Goal: Information Seeking & Learning: Learn about a topic

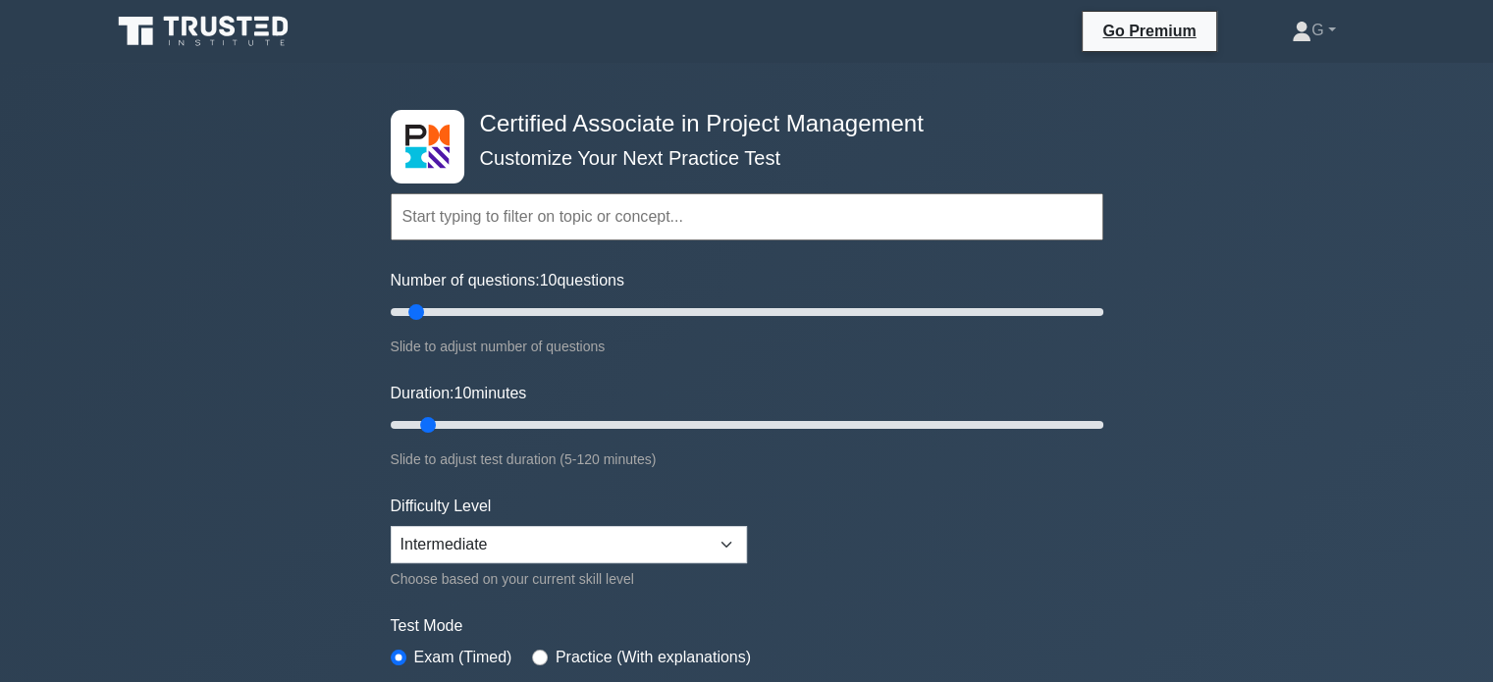
click at [192, 32] on icon at bounding box center [190, 27] width 16 height 20
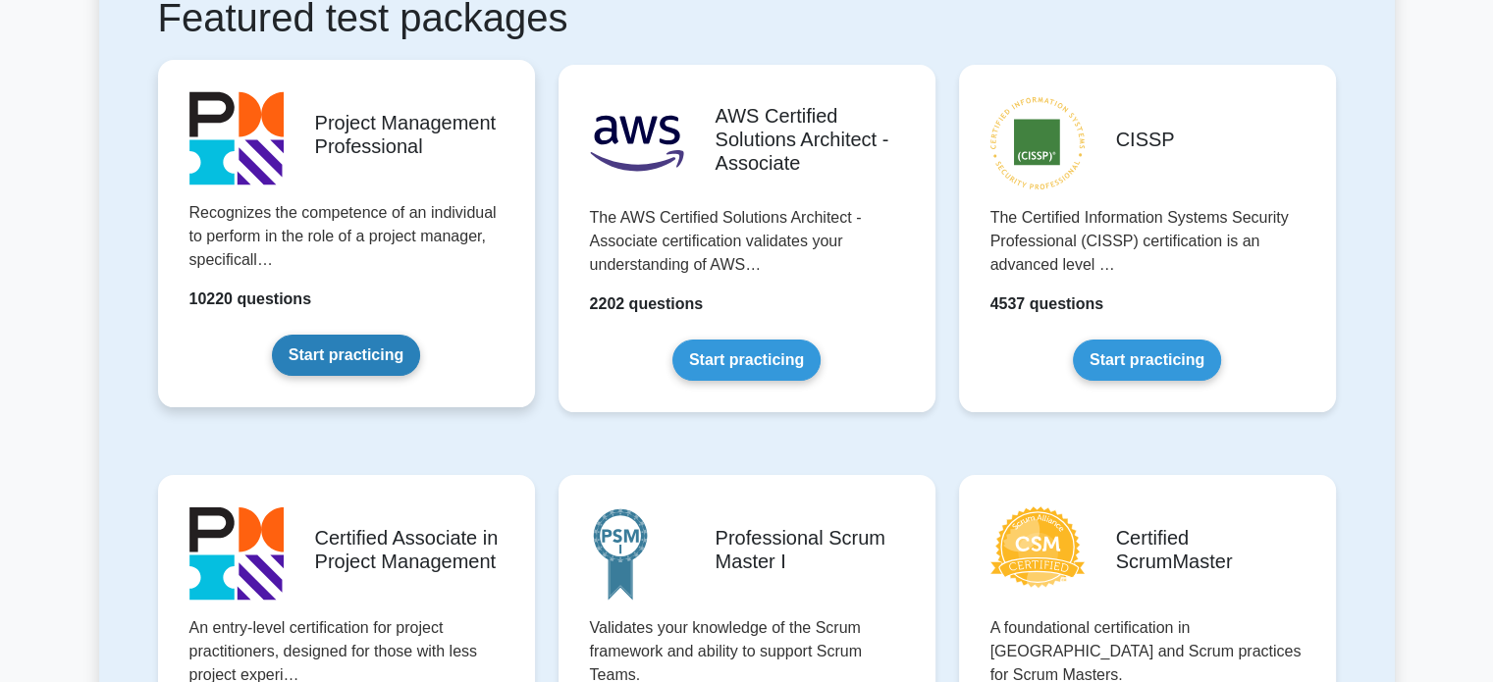
scroll to position [393, 0]
click at [346, 351] on link "Start practicing" at bounding box center [346, 355] width 148 height 41
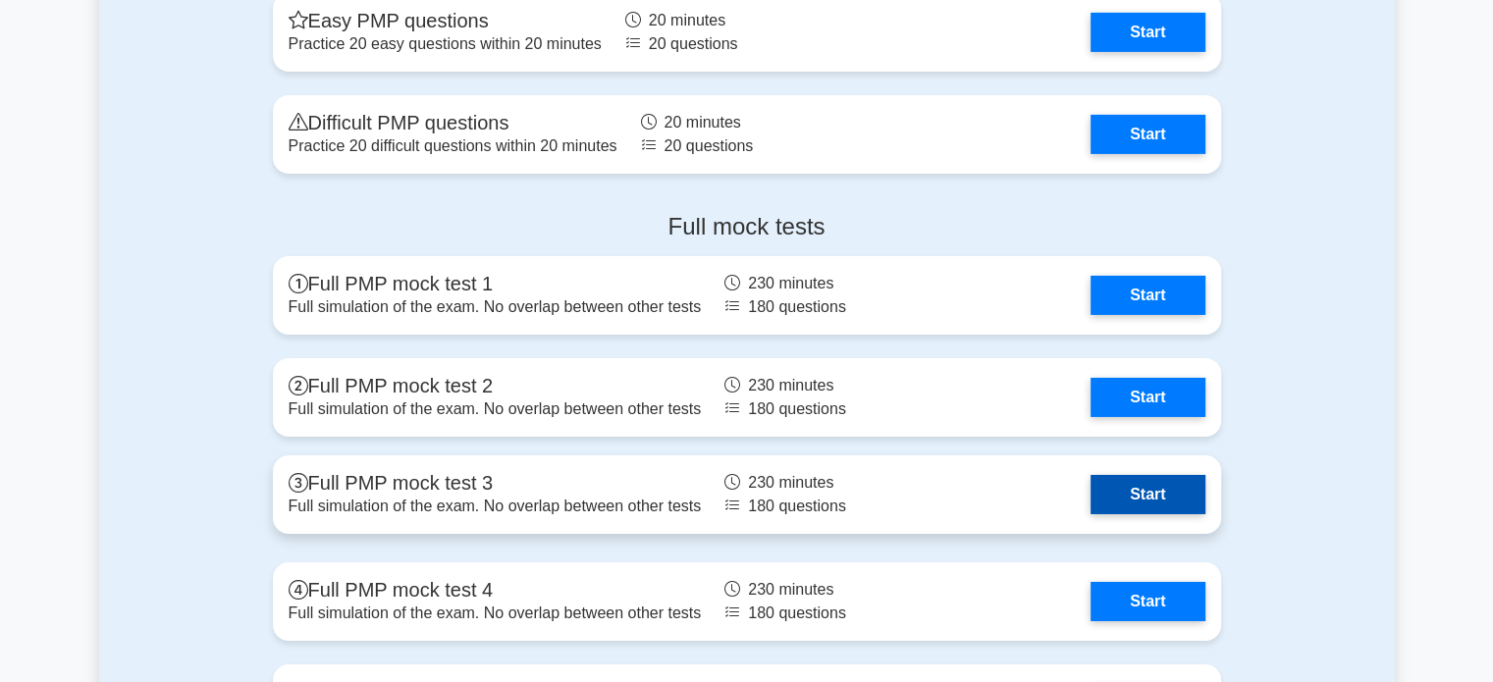
scroll to position [6381, 0]
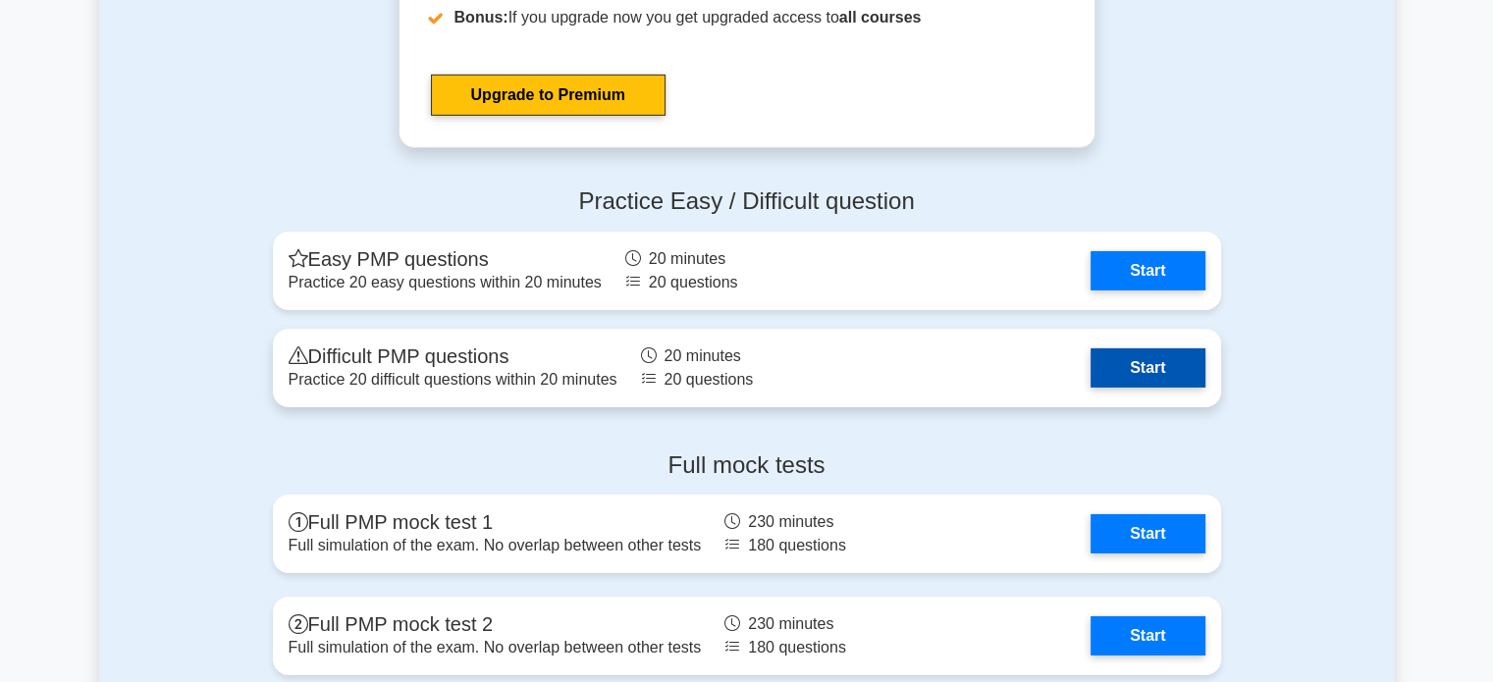
click at [1119, 362] on link "Start" at bounding box center [1148, 368] width 114 height 39
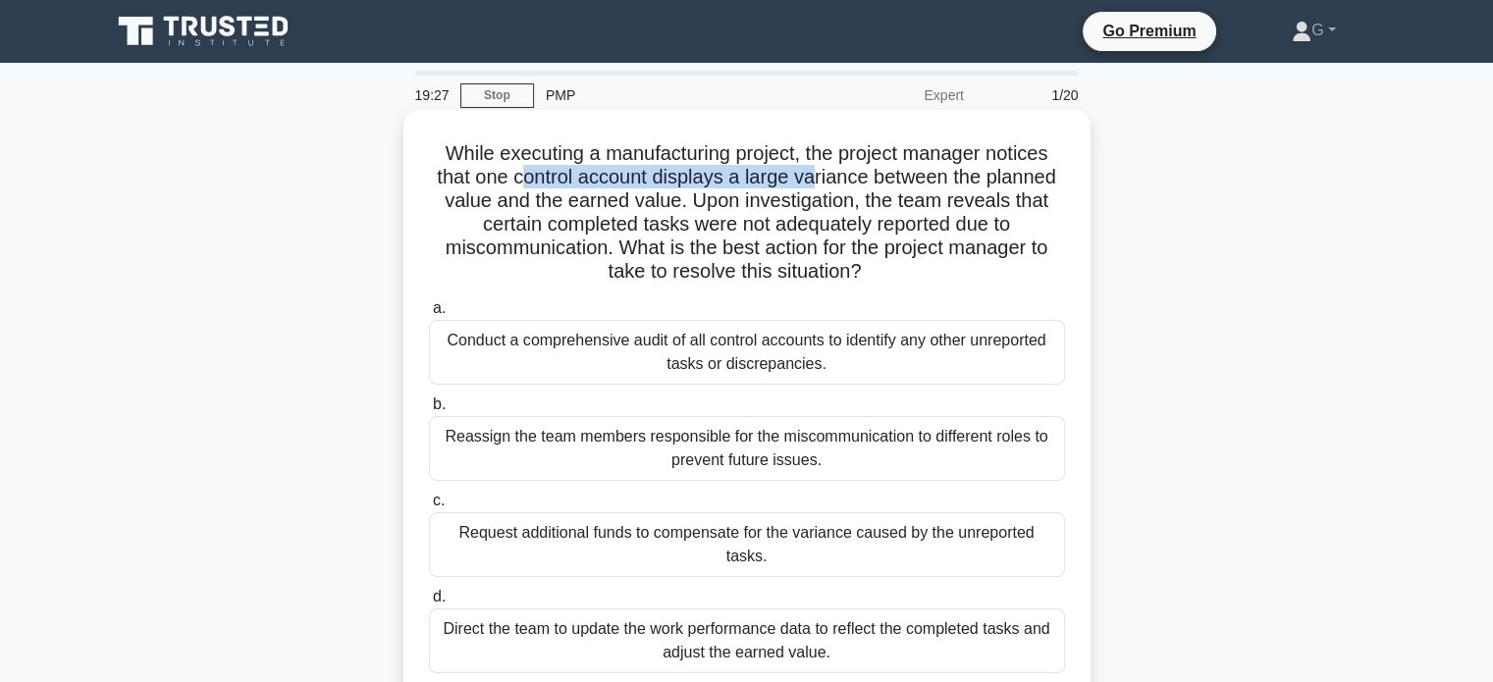
drag, startPoint x: 519, startPoint y: 177, endPoint x: 811, endPoint y: 174, distance: 291.6
click at [811, 174] on h5 "While executing a manufacturing project, the project manager notices that one c…" at bounding box center [747, 212] width 640 height 143
click at [650, 158] on h5 "While executing a manufacturing project, the project manager notices that one c…" at bounding box center [747, 212] width 640 height 143
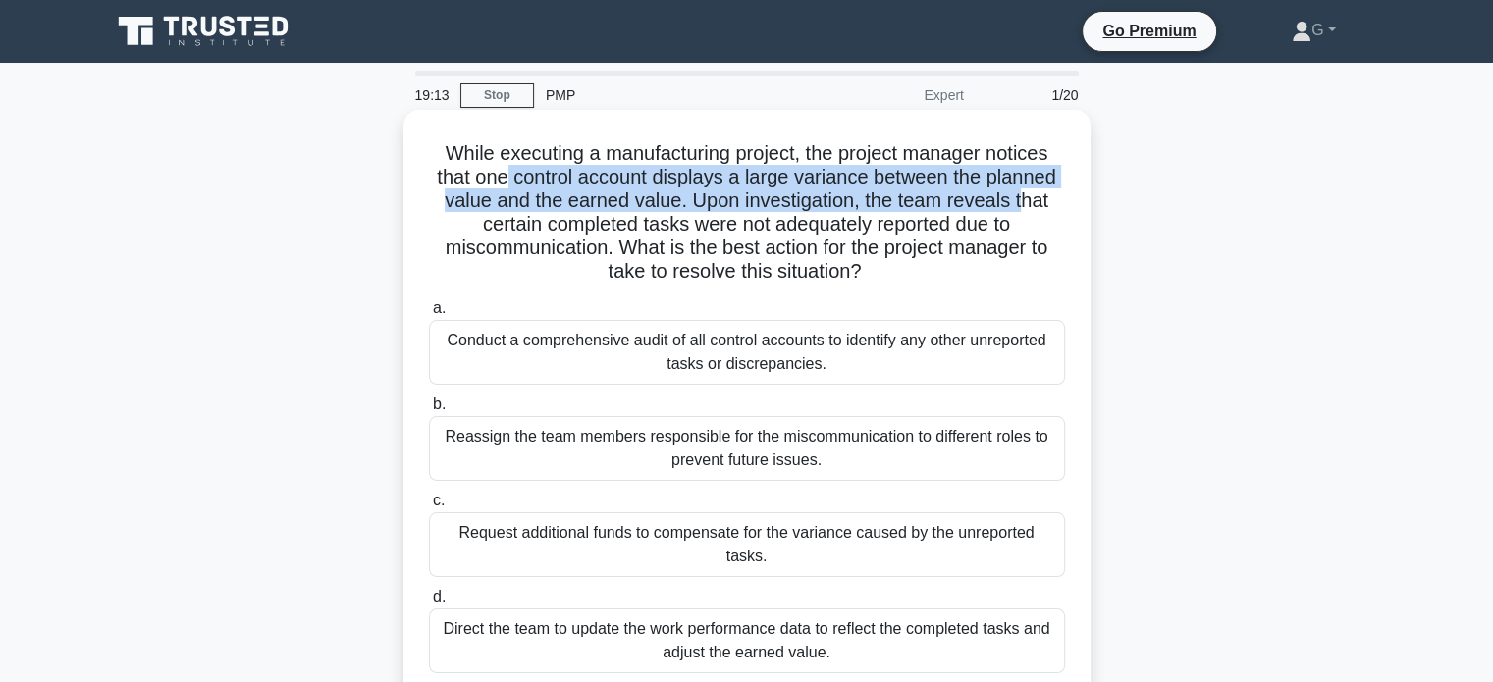
drag, startPoint x: 502, startPoint y: 179, endPoint x: 1026, endPoint y: 195, distance: 524.5
click at [1026, 195] on h5 "While executing a manufacturing project, the project manager notices that one c…" at bounding box center [747, 212] width 640 height 143
click at [556, 205] on h5 "While executing a manufacturing project, the project manager notices that one c…" at bounding box center [747, 212] width 640 height 143
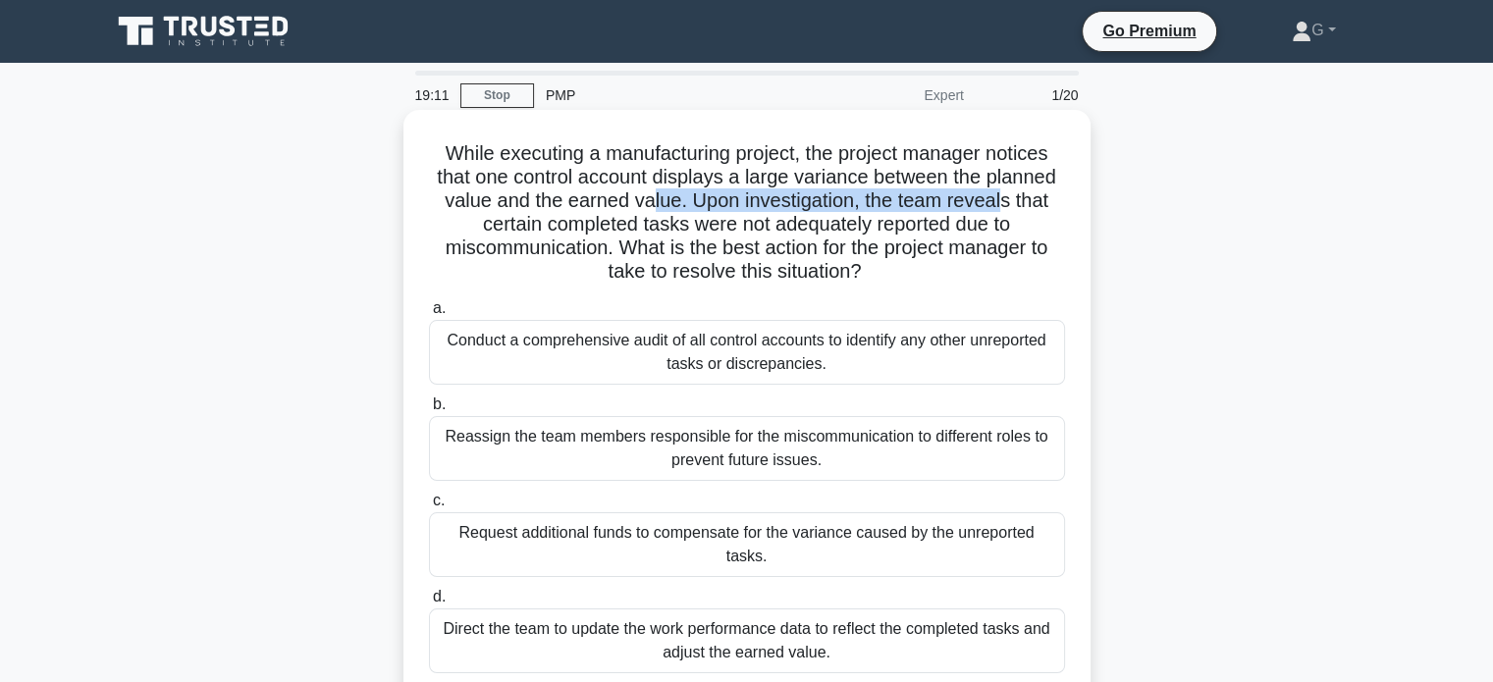
drag, startPoint x: 648, startPoint y: 202, endPoint x: 1005, endPoint y: 199, distance: 357.4
click at [1005, 199] on h5 "While executing a manufacturing project, the project manager notices that one c…" at bounding box center [747, 212] width 640 height 143
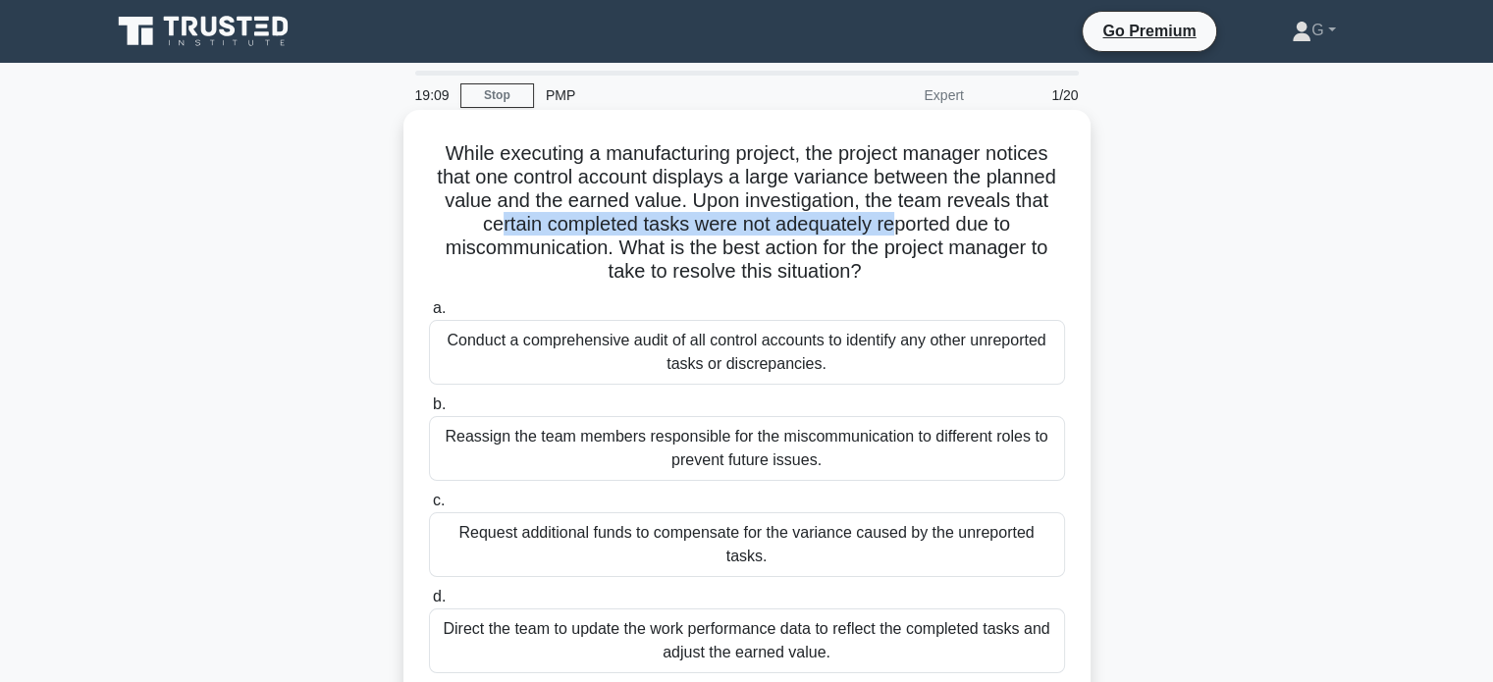
drag, startPoint x: 494, startPoint y: 231, endPoint x: 896, endPoint y: 225, distance: 402.5
click at [896, 225] on h5 "While executing a manufacturing project, the project manager notices that one c…" at bounding box center [747, 212] width 640 height 143
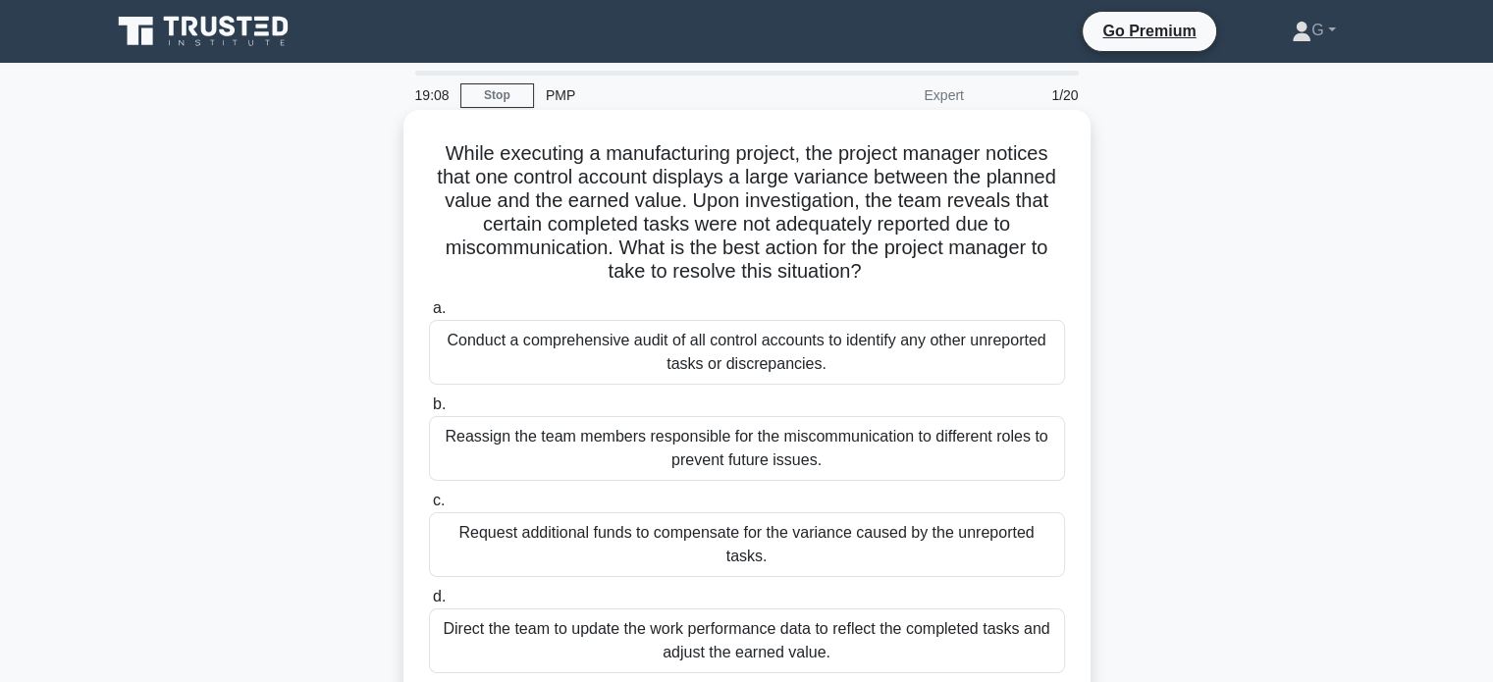
click at [697, 260] on h5 "While executing a manufacturing project, the project manager notices that one c…" at bounding box center [747, 212] width 640 height 143
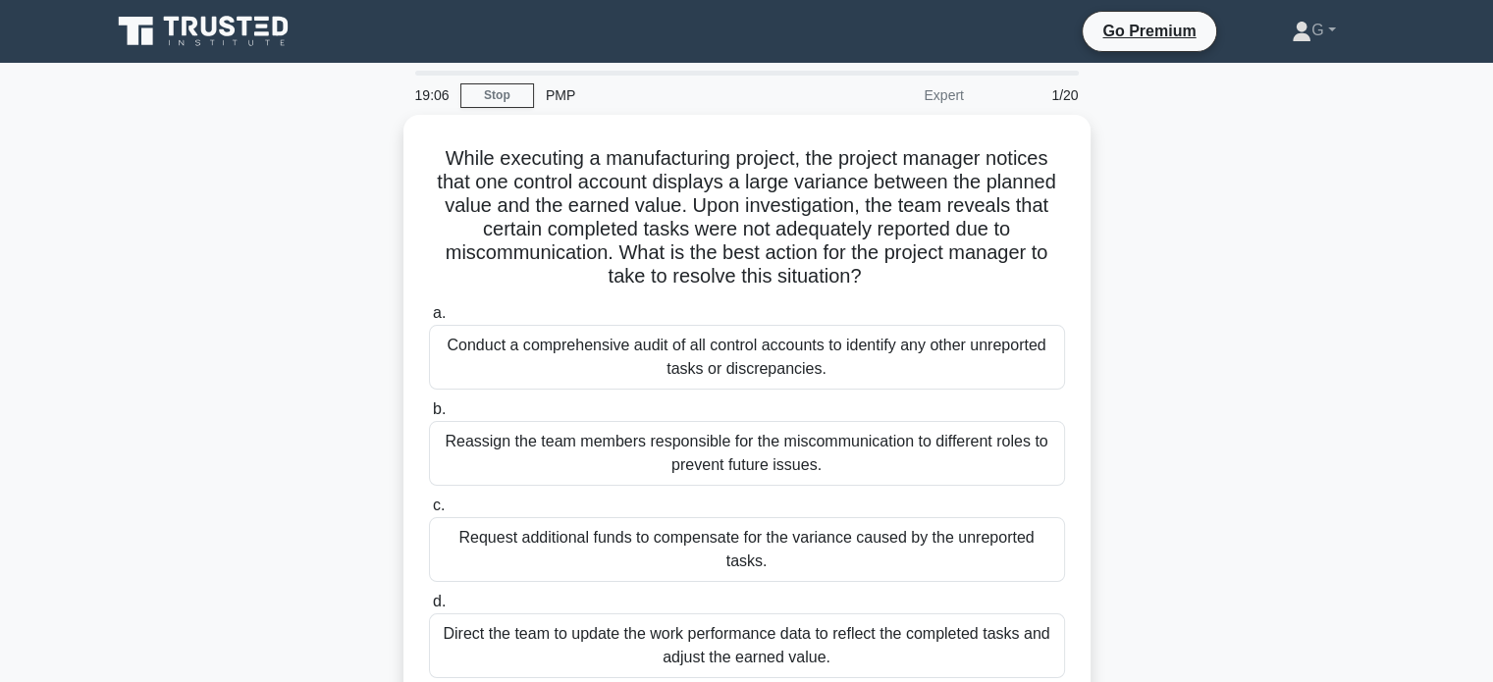
click at [262, 305] on div "While executing a manufacturing project, the project manager notices that one c…" at bounding box center [747, 422] width 1296 height 615
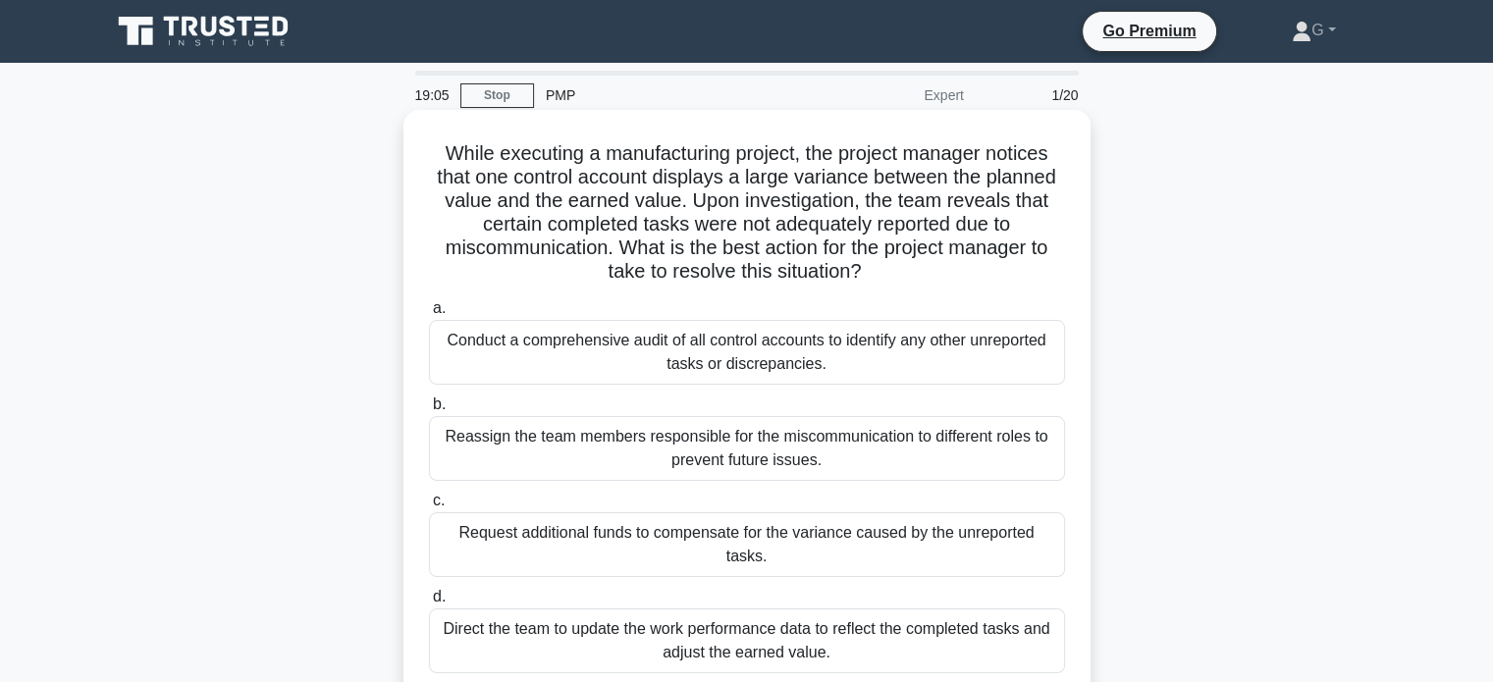
scroll to position [196, 0]
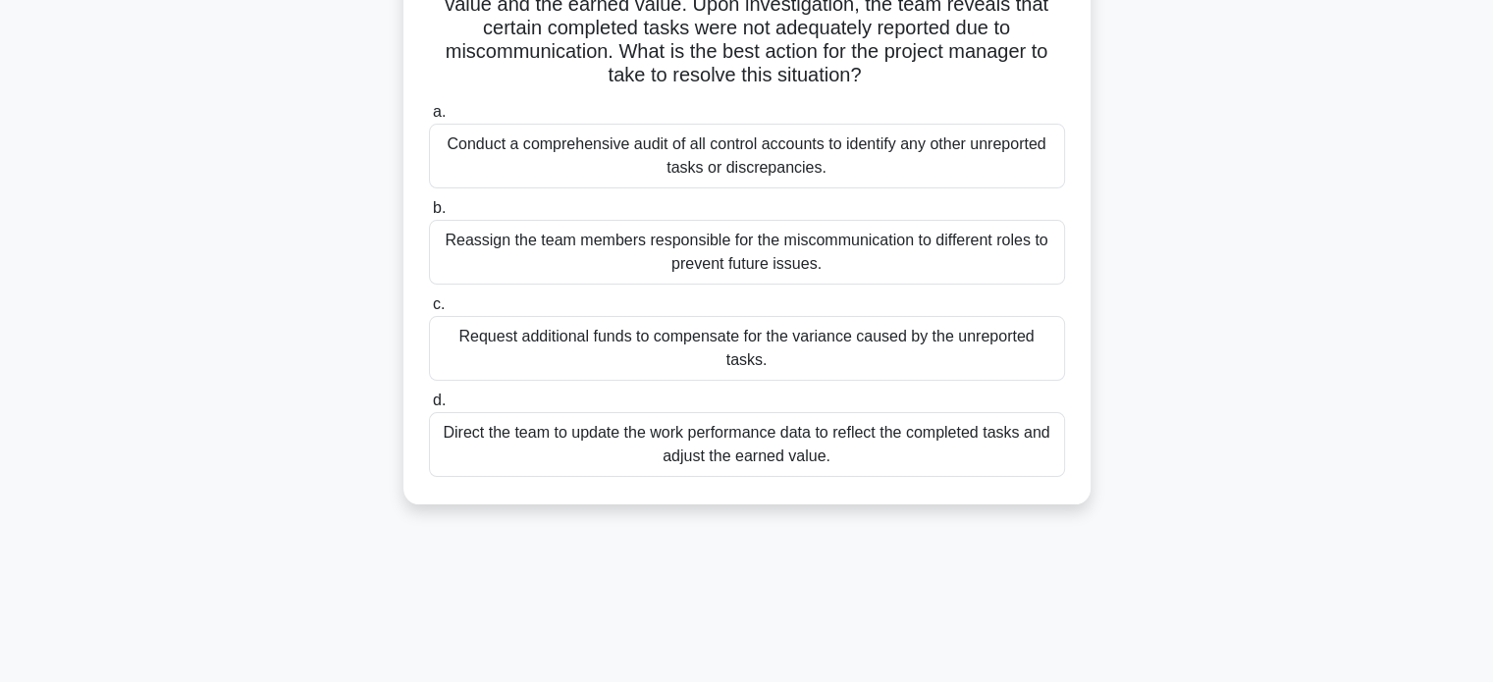
click at [601, 176] on div "Conduct a comprehensive audit of all control accounts to identify any other unr…" at bounding box center [747, 156] width 636 height 65
click at [429, 119] on input "a. Conduct a comprehensive audit of all control accounts to identify any other …" at bounding box center [429, 112] width 0 height 13
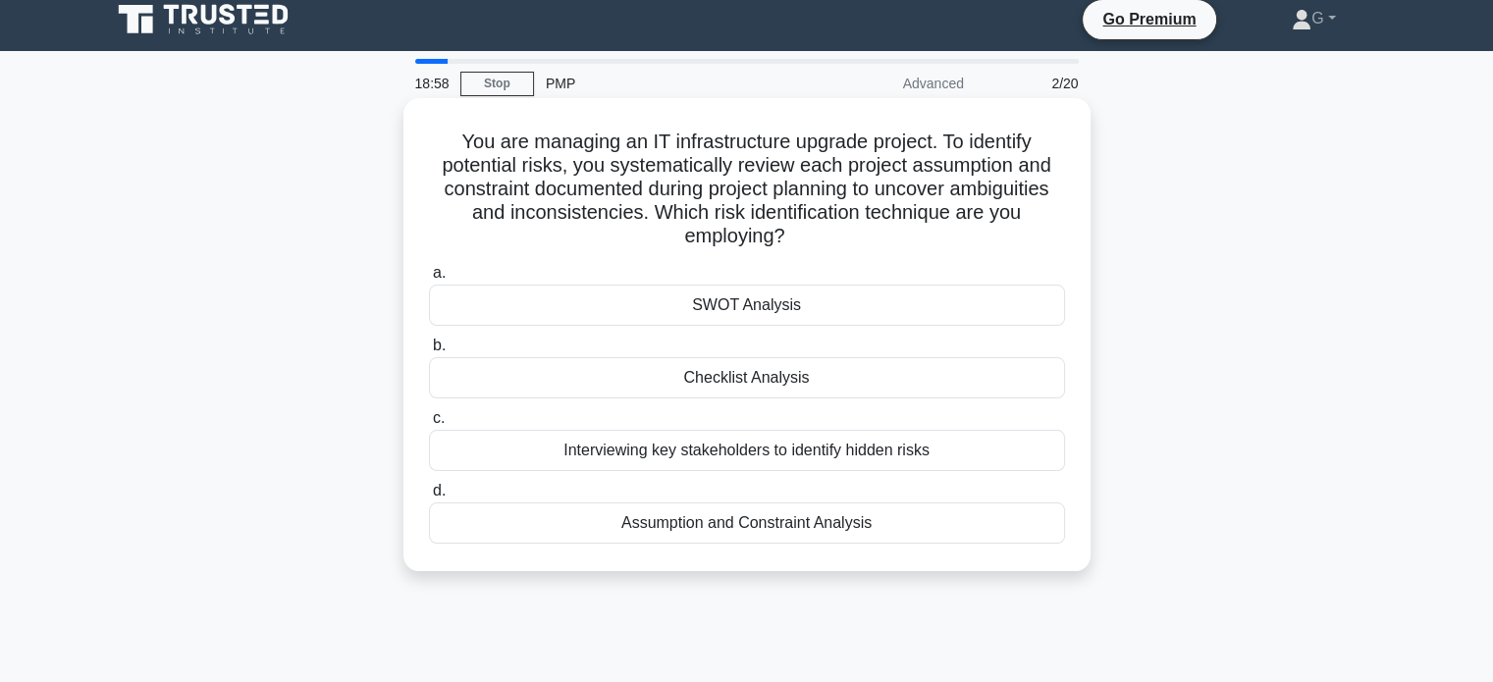
scroll to position [0, 0]
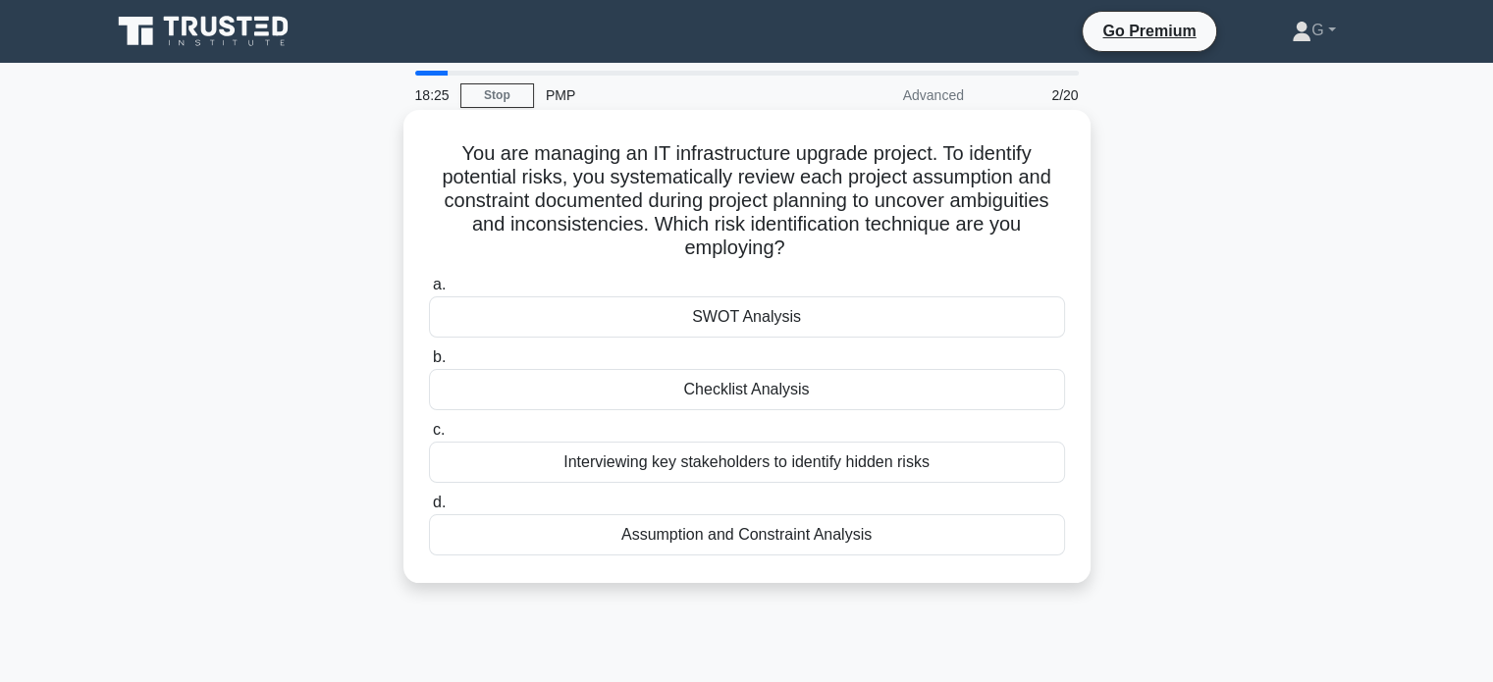
click at [650, 382] on div "Checklist Analysis" at bounding box center [747, 389] width 636 height 41
click at [429, 364] on input "b. Checklist Analysis" at bounding box center [429, 357] width 0 height 13
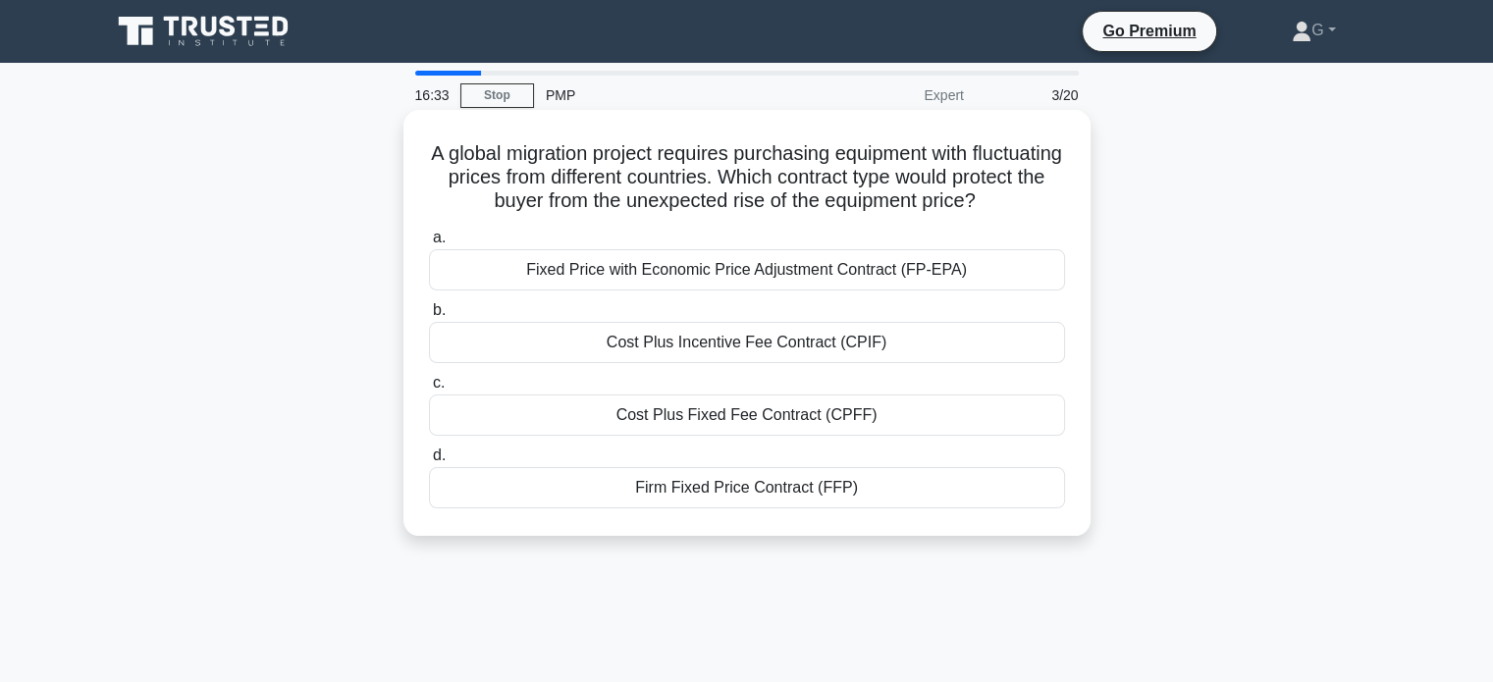
click at [591, 266] on div "Fixed Price with Economic Price Adjustment Contract (FP-EPA)" at bounding box center [747, 269] width 636 height 41
click at [429, 244] on input "a. Fixed Price with Economic Price Adjustment Contract (FP-EPA)" at bounding box center [429, 238] width 0 height 13
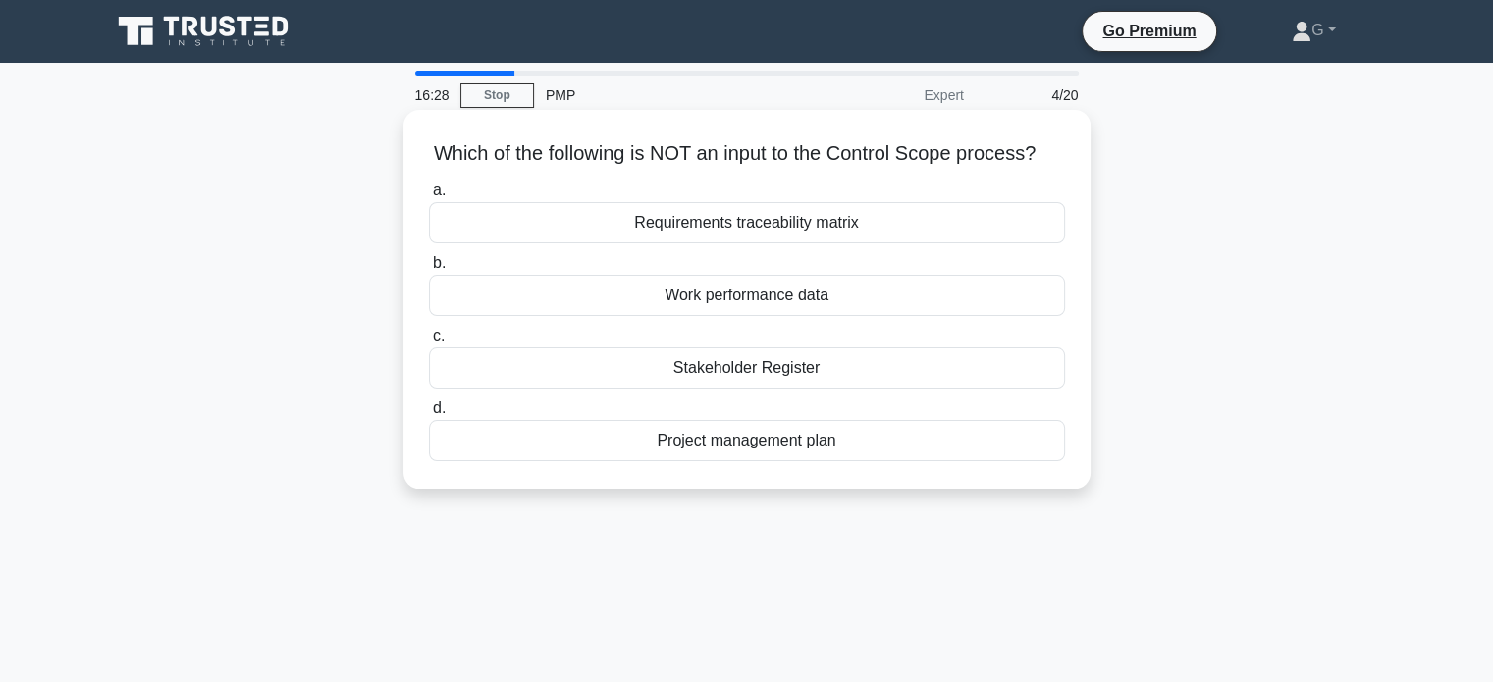
click at [634, 314] on div "Work performance data" at bounding box center [747, 295] width 636 height 41
click at [429, 270] on input "b. Work performance data" at bounding box center [429, 263] width 0 height 13
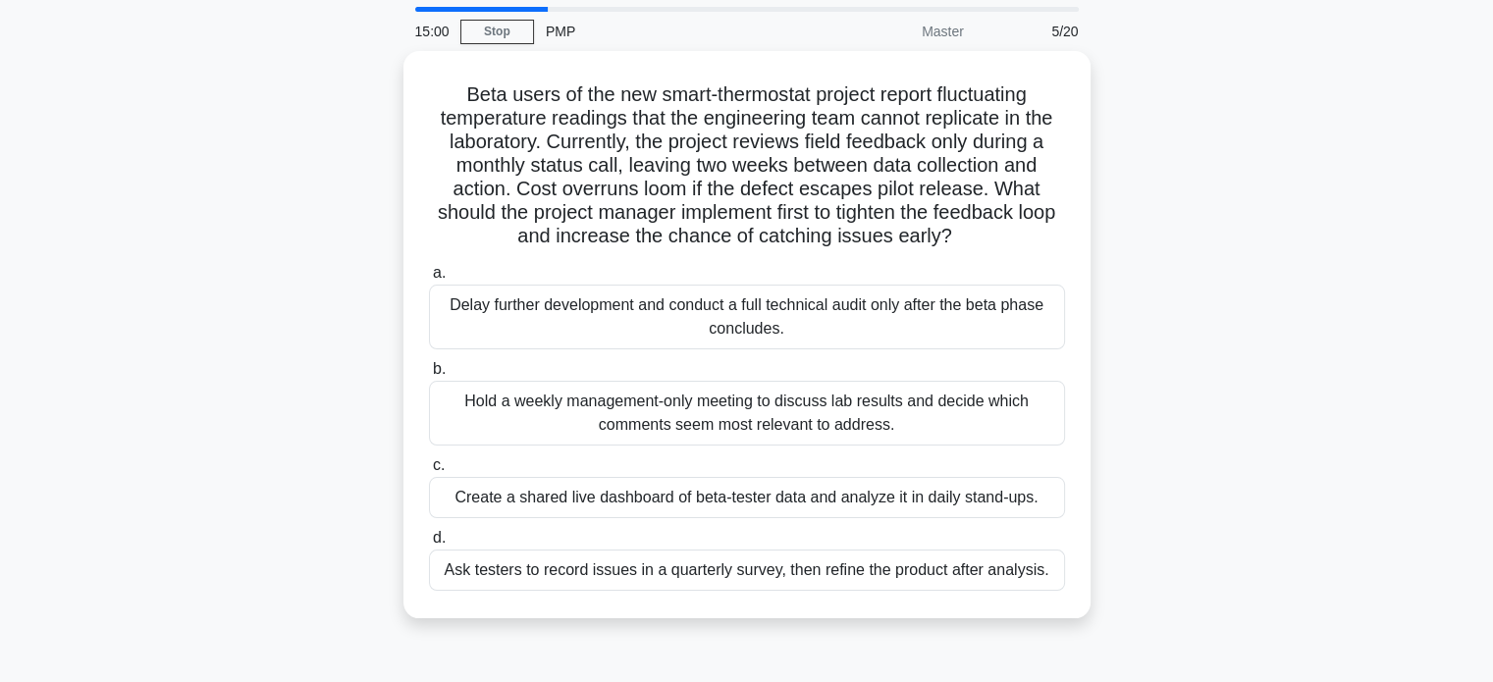
scroll to position [98, 0]
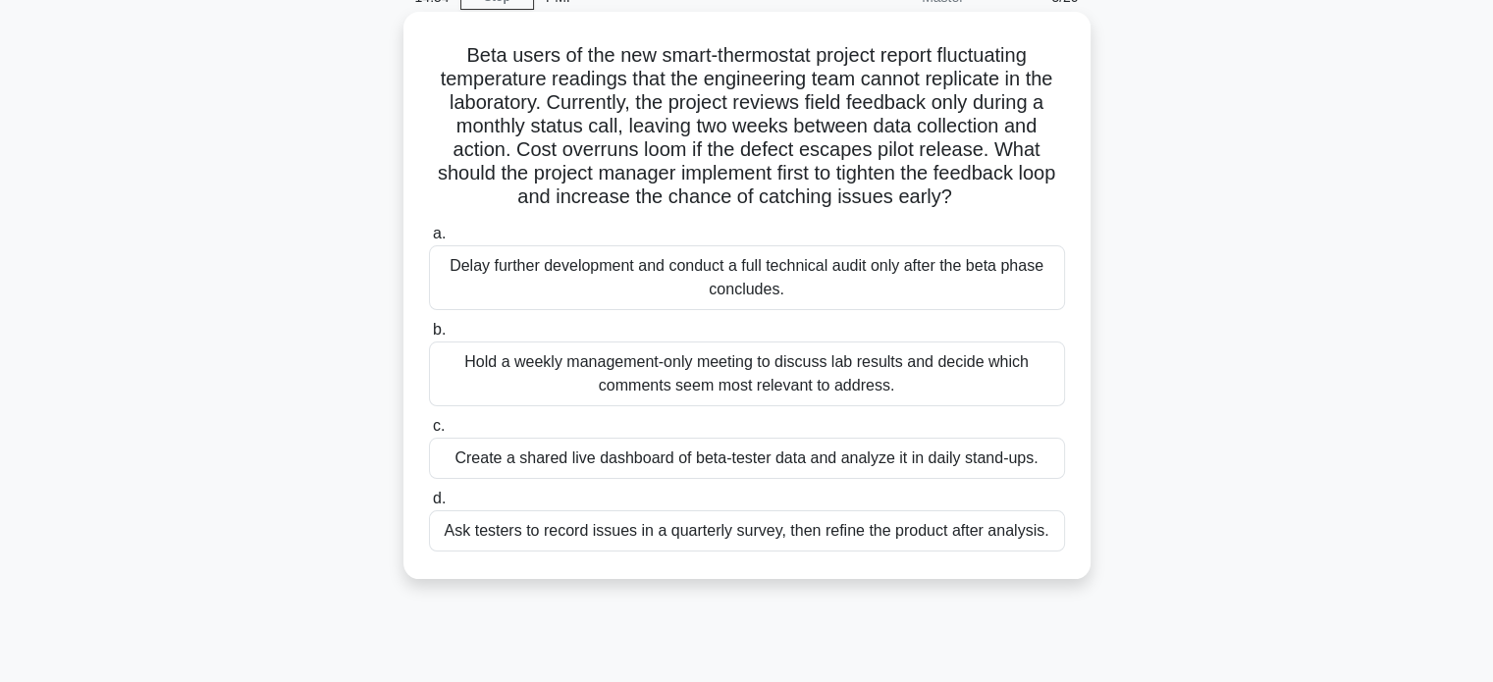
click at [538, 451] on div "Create a shared live dashboard of beta-tester data and analyze it in daily stan…" at bounding box center [747, 458] width 636 height 41
click at [429, 433] on input "c. Create a shared live dashboard of beta-tester data and analyze it in daily s…" at bounding box center [429, 426] width 0 height 13
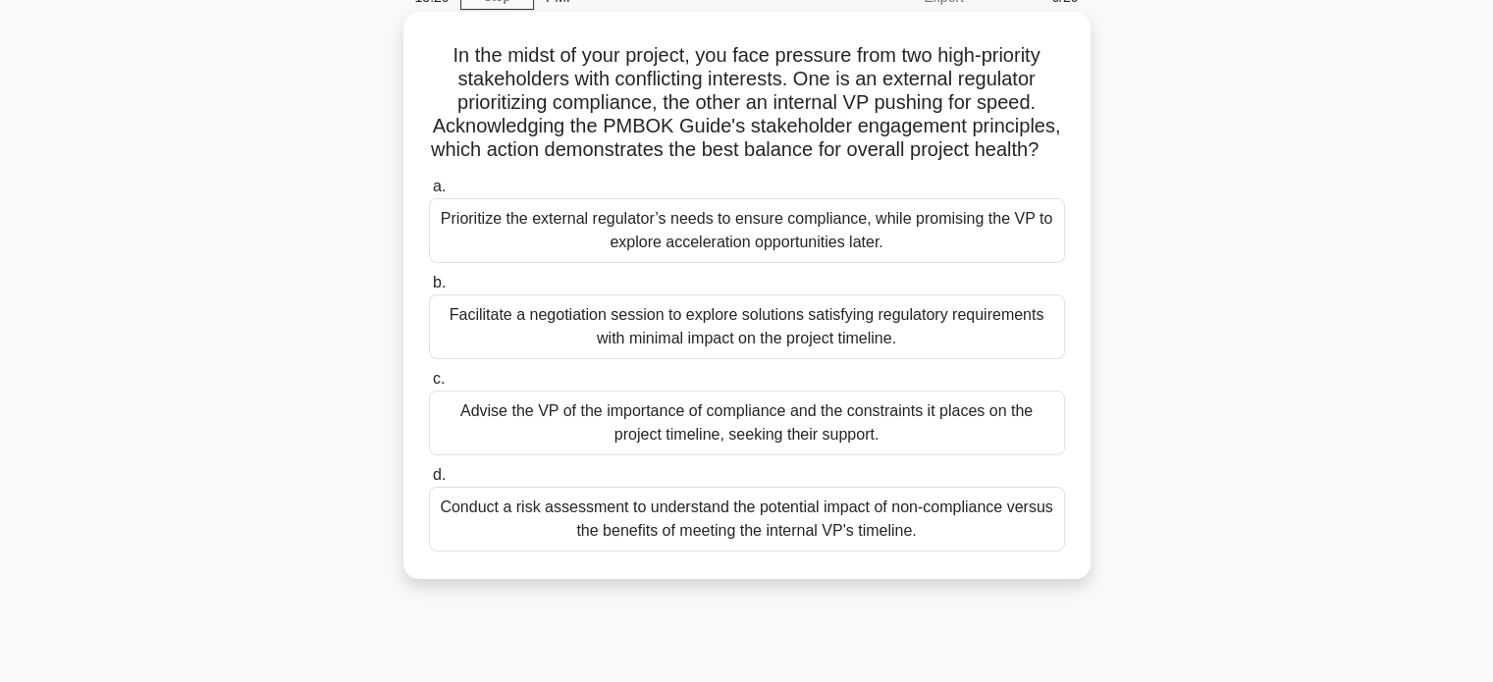
click at [538, 530] on div "Conduct a risk assessment to understand the potential impact of non-compliance …" at bounding box center [747, 519] width 636 height 65
click at [429, 482] on input "d. Conduct a risk assessment to understand the potential impact of non-complian…" at bounding box center [429, 475] width 0 height 13
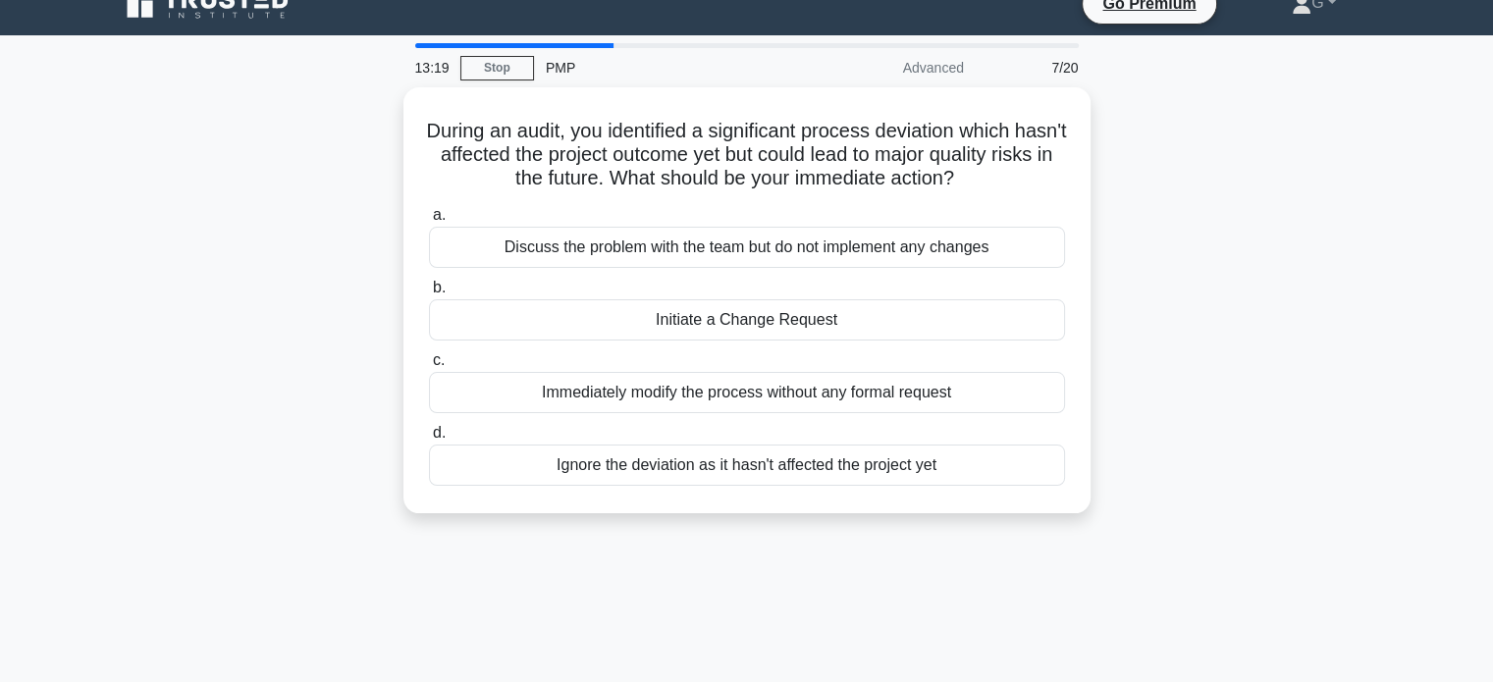
scroll to position [0, 0]
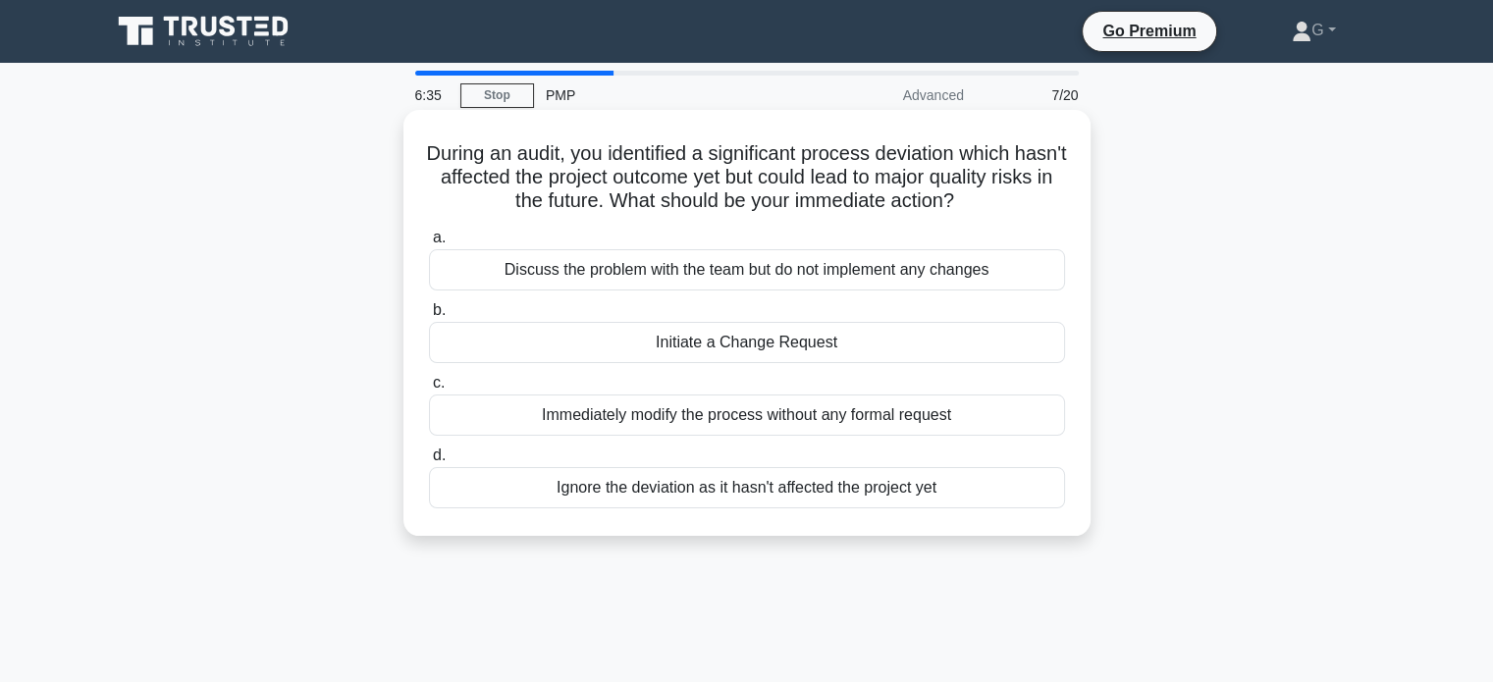
click at [701, 342] on div "Initiate a Change Request" at bounding box center [747, 342] width 636 height 41
click at [429, 317] on input "b. Initiate a Change Request" at bounding box center [429, 310] width 0 height 13
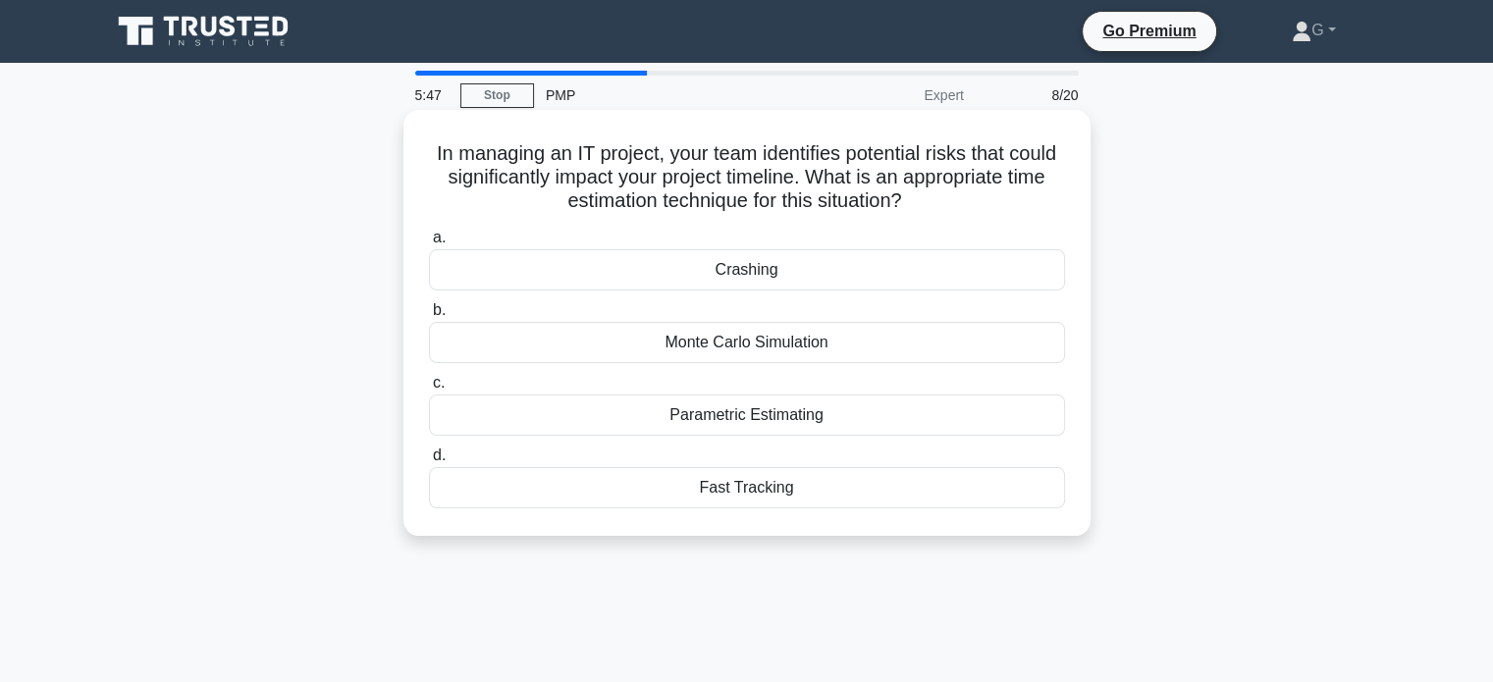
click at [700, 486] on div "Fast Tracking" at bounding box center [747, 487] width 636 height 41
click at [429, 462] on input "d. Fast Tracking" at bounding box center [429, 456] width 0 height 13
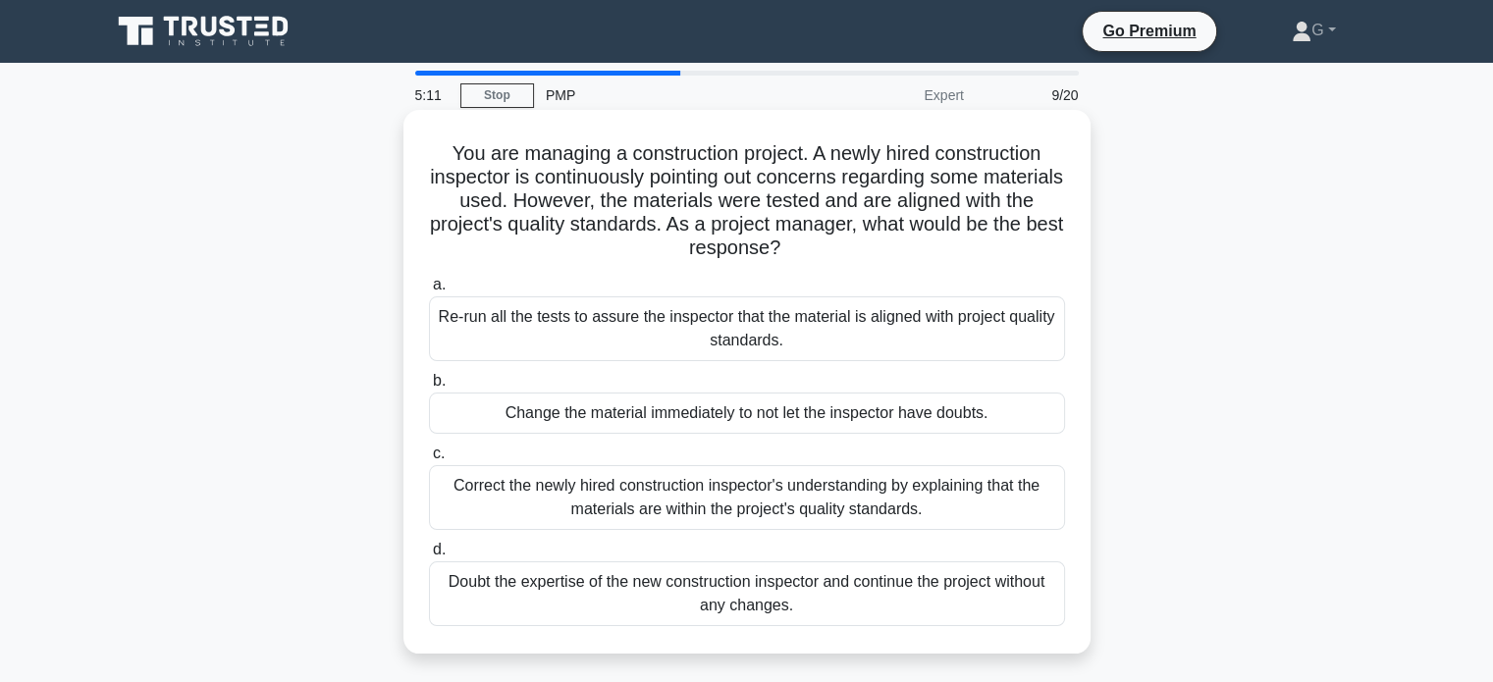
click at [518, 495] on div "Correct the newly hired construction inspector's understanding by explaining th…" at bounding box center [747, 497] width 636 height 65
click at [429, 460] on input "c. Correct the newly hired construction inspector's understanding by explaining…" at bounding box center [429, 454] width 0 height 13
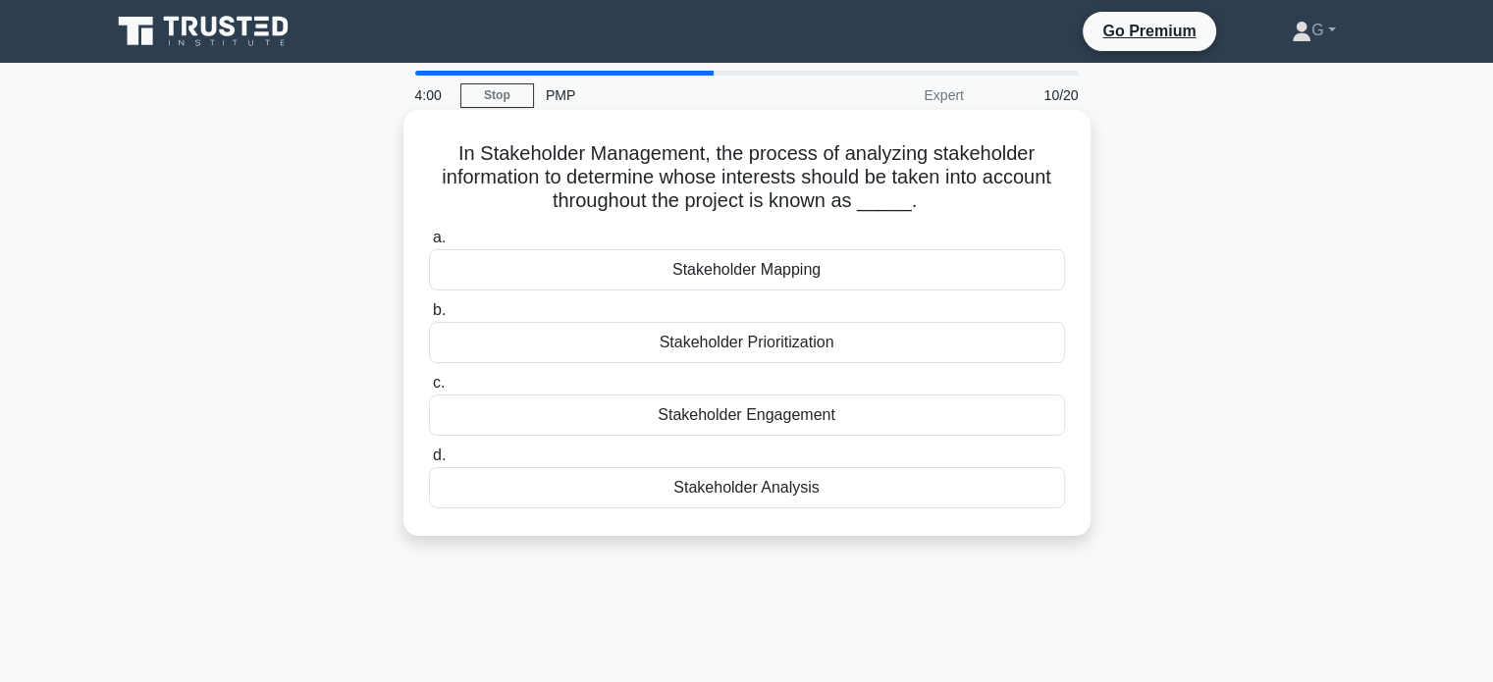
click at [712, 484] on div "Stakeholder Analysis" at bounding box center [747, 487] width 636 height 41
click at [429, 462] on input "d. Stakeholder Analysis" at bounding box center [429, 456] width 0 height 13
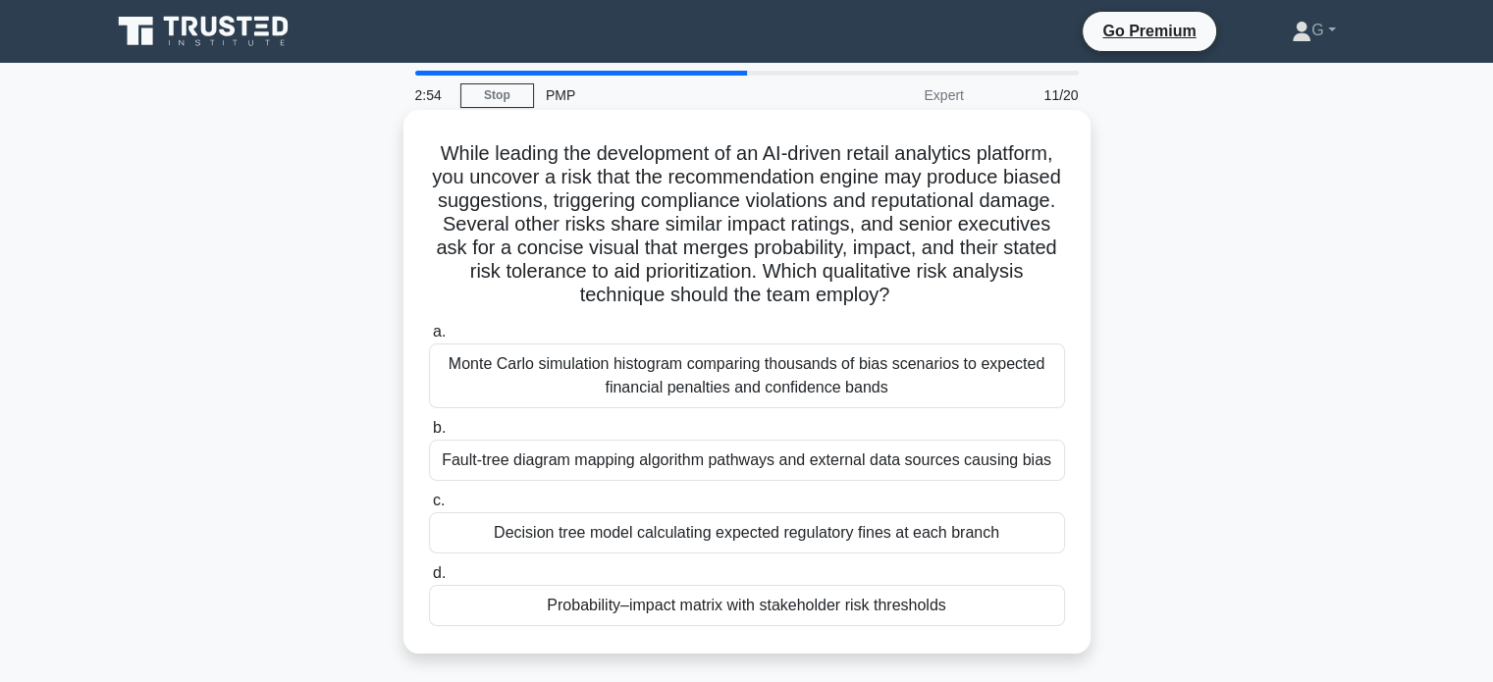
click at [551, 388] on div "Monte Carlo simulation histogram comparing thousands of bias scenarios to expec…" at bounding box center [747, 376] width 636 height 65
click at [429, 339] on input "a. Monte Carlo simulation histogram comparing thousands of bias scenarios to ex…" at bounding box center [429, 332] width 0 height 13
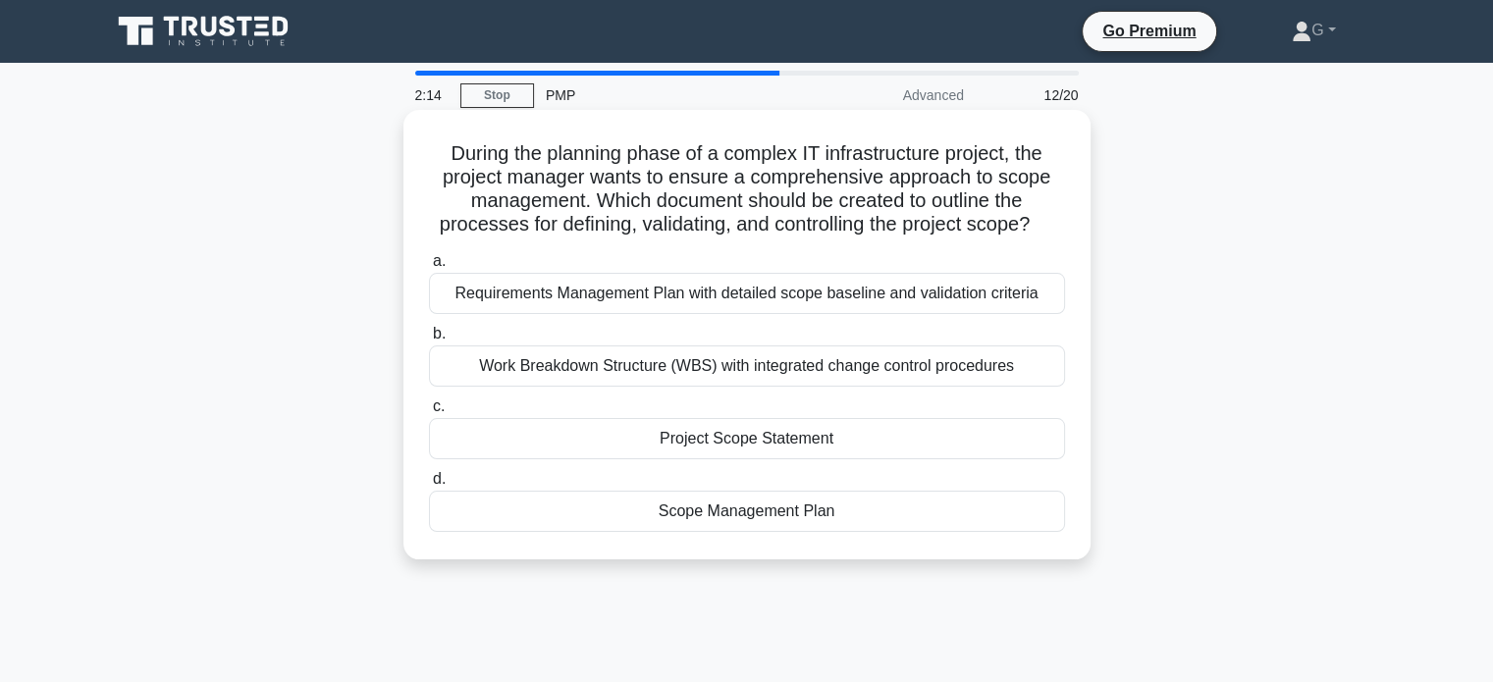
click at [632, 300] on div "Requirements Management Plan with detailed scope baseline and validation criter…" at bounding box center [747, 293] width 636 height 41
click at [429, 268] on input "a. Requirements Management Plan with detailed scope baseline and validation cri…" at bounding box center [429, 261] width 0 height 13
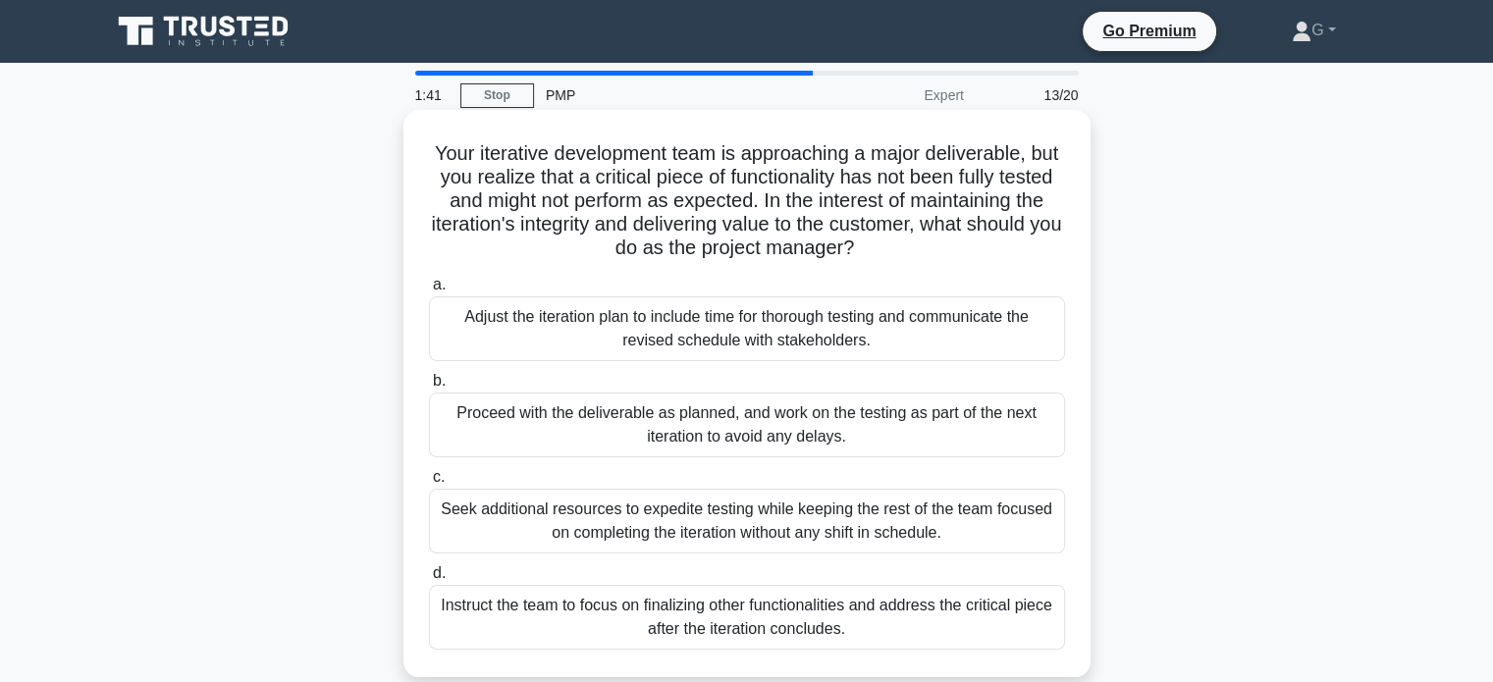
click at [670, 425] on div "Proceed with the deliverable as planned, and work on the testing as part of the…" at bounding box center [747, 425] width 636 height 65
click at [429, 388] on input "b. Proceed with the deliverable as planned, and work on the testing as part of …" at bounding box center [429, 381] width 0 height 13
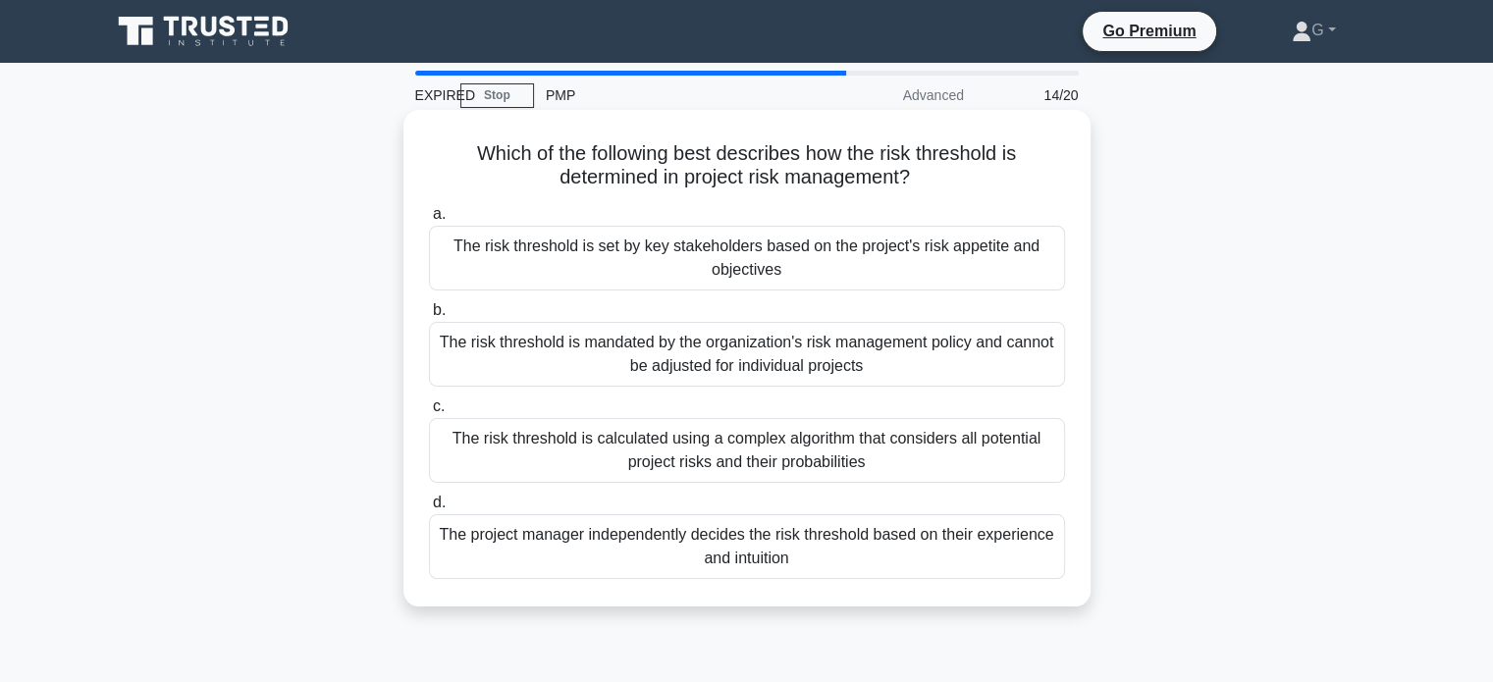
click at [653, 459] on div "The risk threshold is calculated using a complex algorithm that considers all p…" at bounding box center [747, 450] width 636 height 65
click at [429, 413] on input "c. The risk threshold is calculated using a complex algorithm that considers al…" at bounding box center [429, 407] width 0 height 13
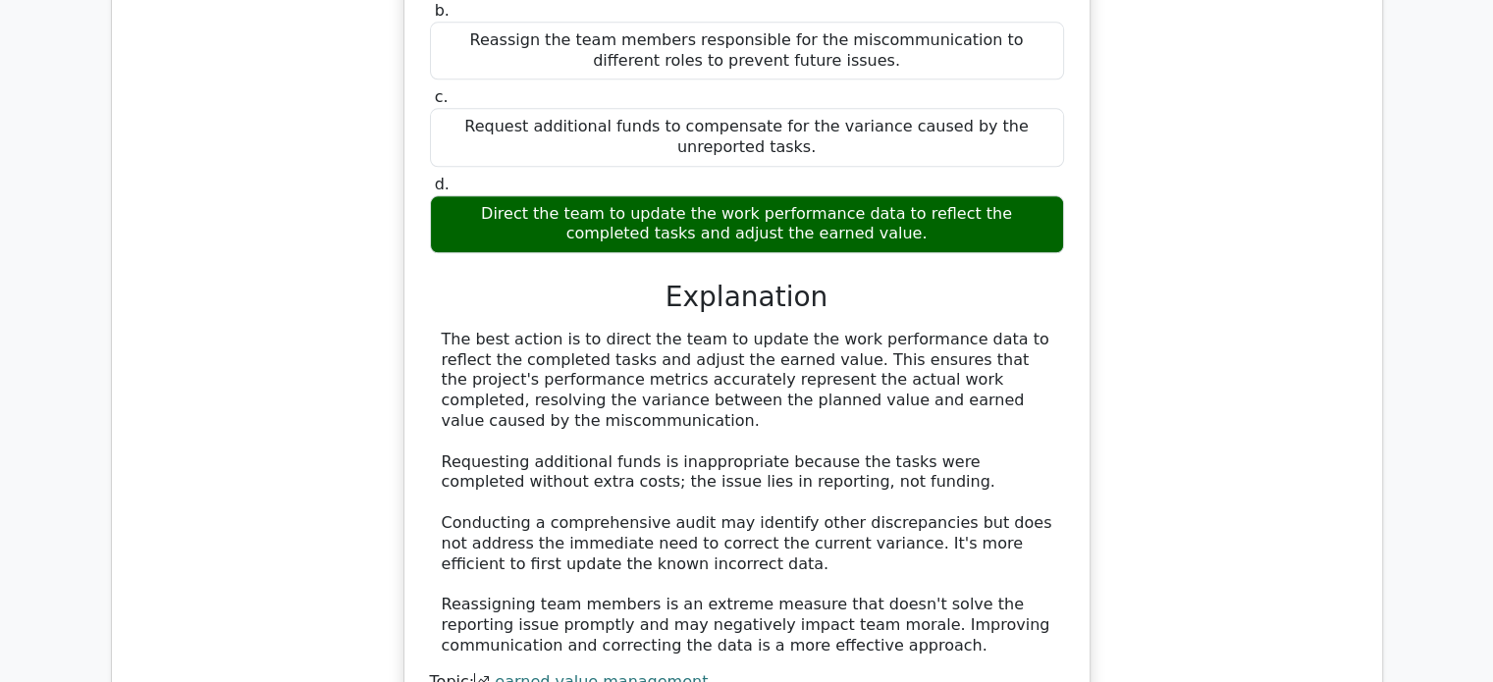
scroll to position [2651, 0]
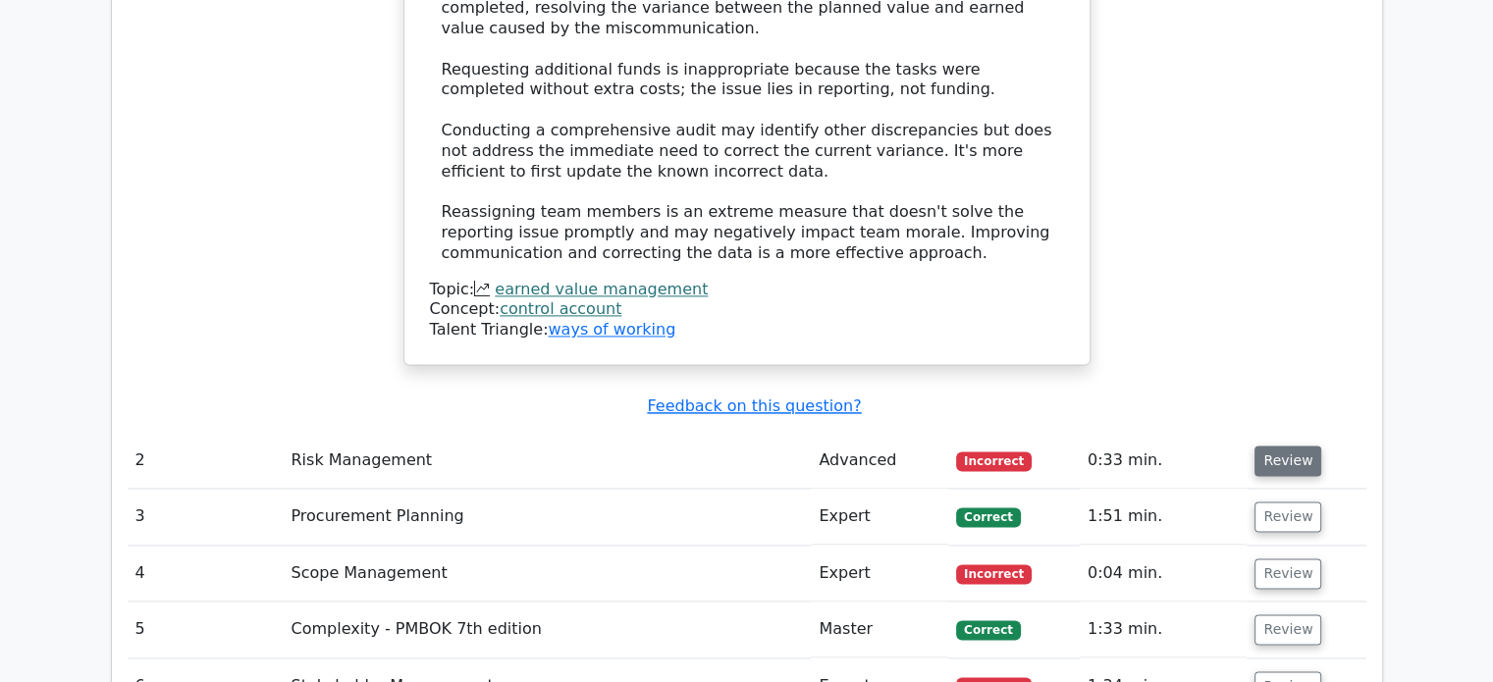
click at [1300, 446] on button "Review" at bounding box center [1288, 461] width 67 height 30
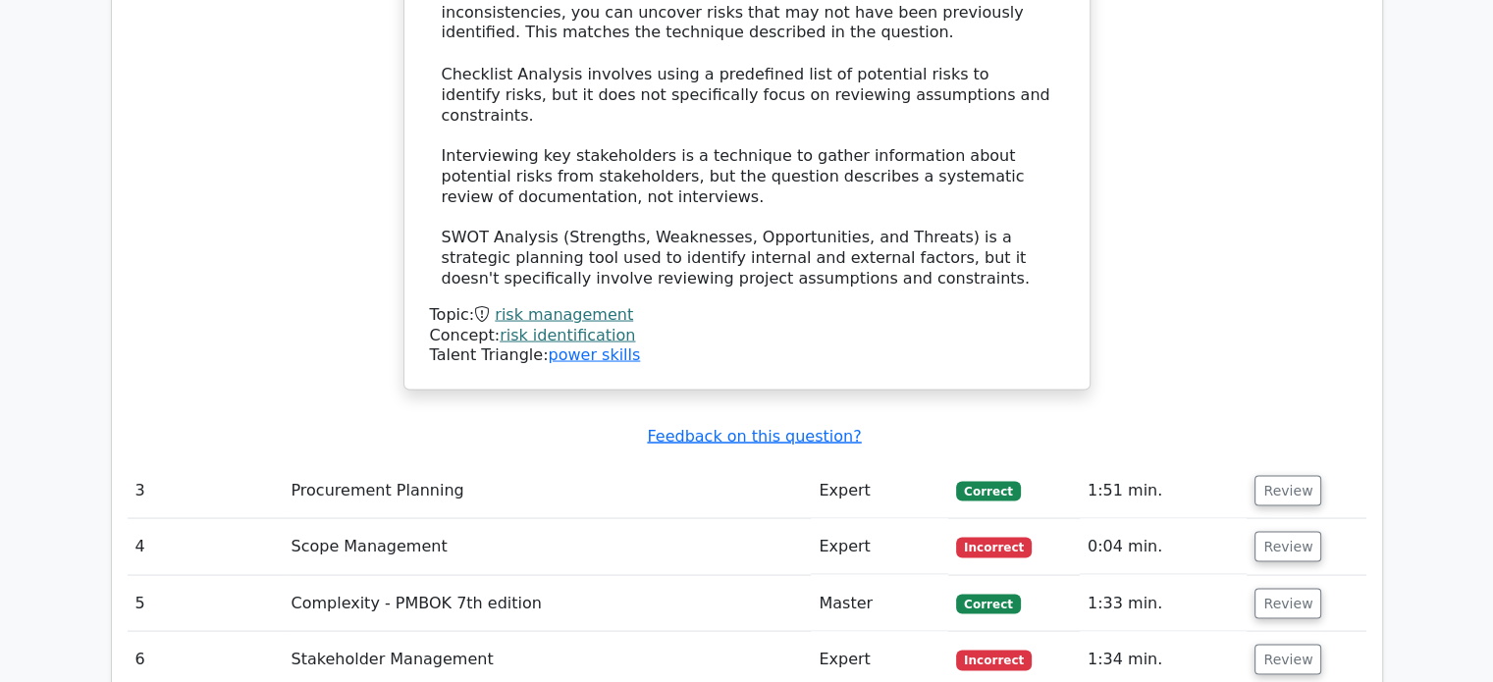
scroll to position [3829, 0]
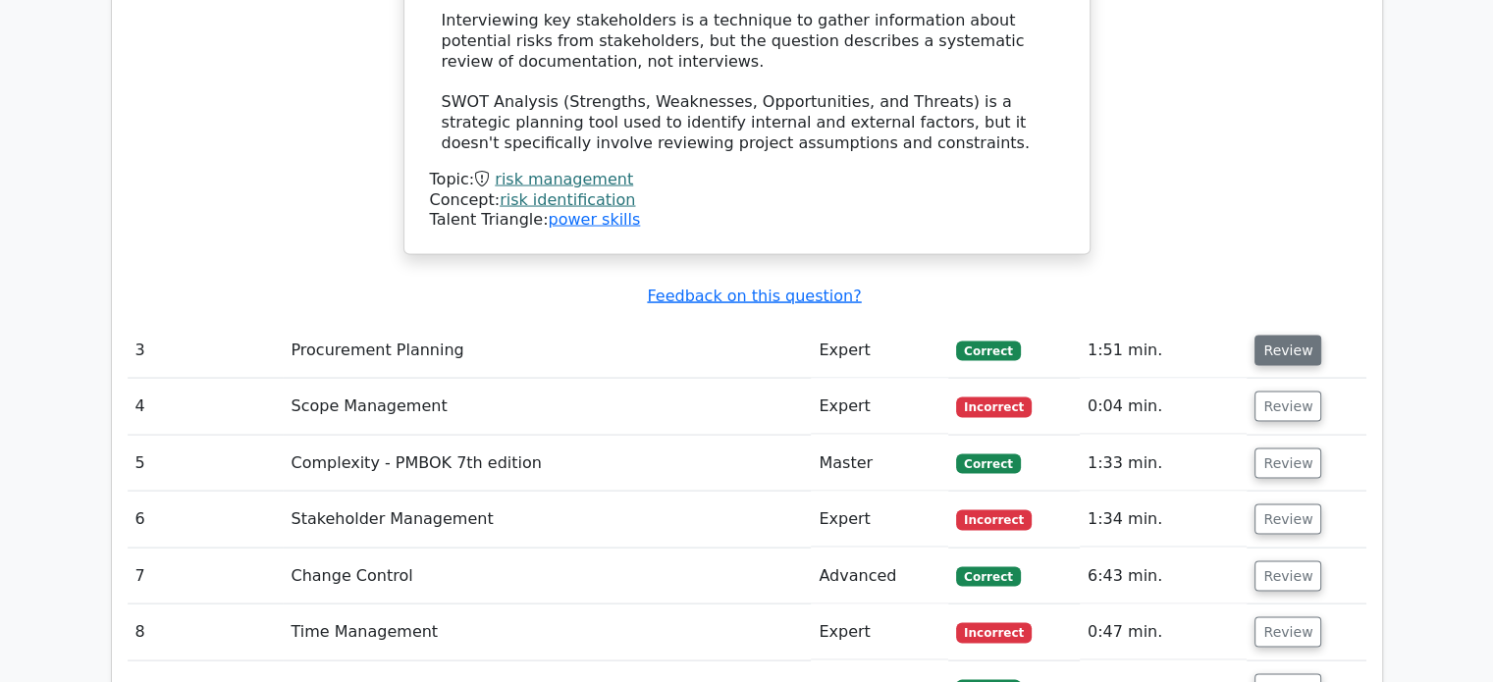
click at [1275, 336] on button "Review" at bounding box center [1288, 351] width 67 height 30
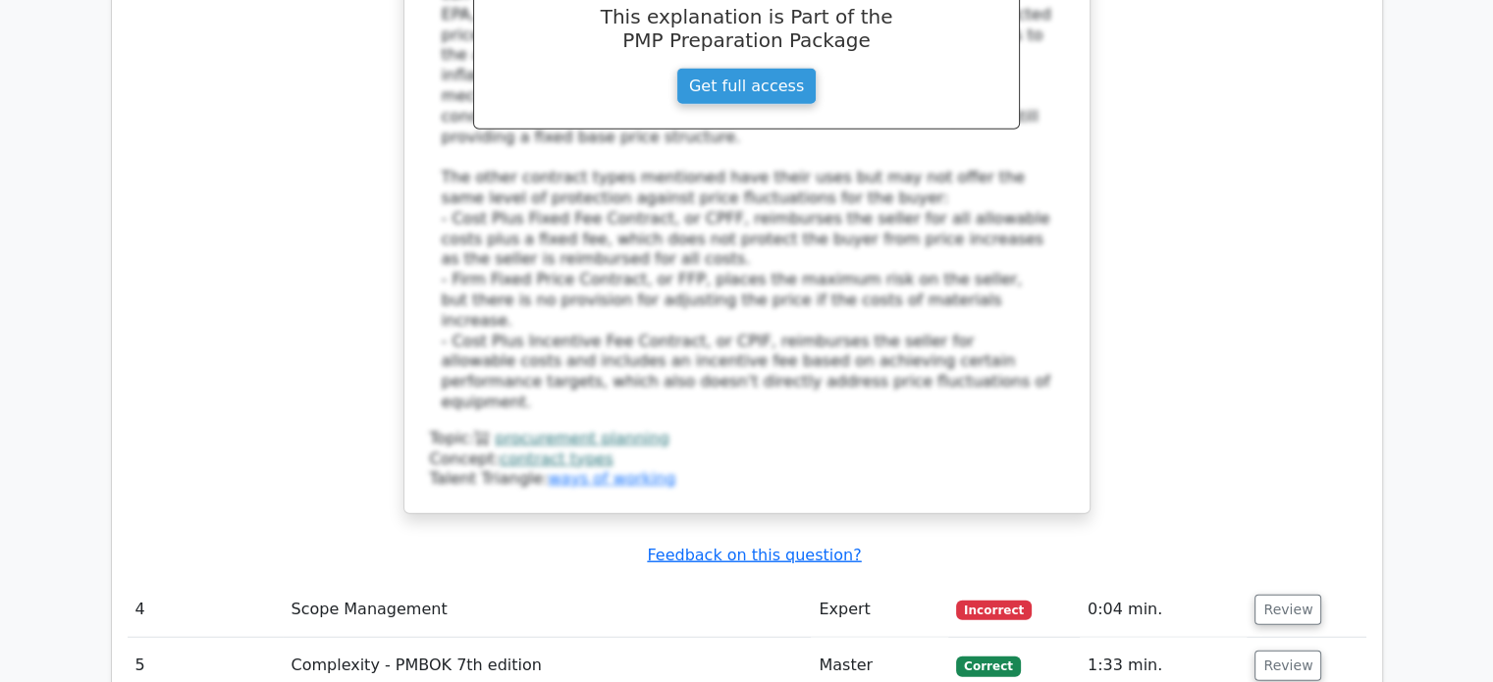
scroll to position [4810, 0]
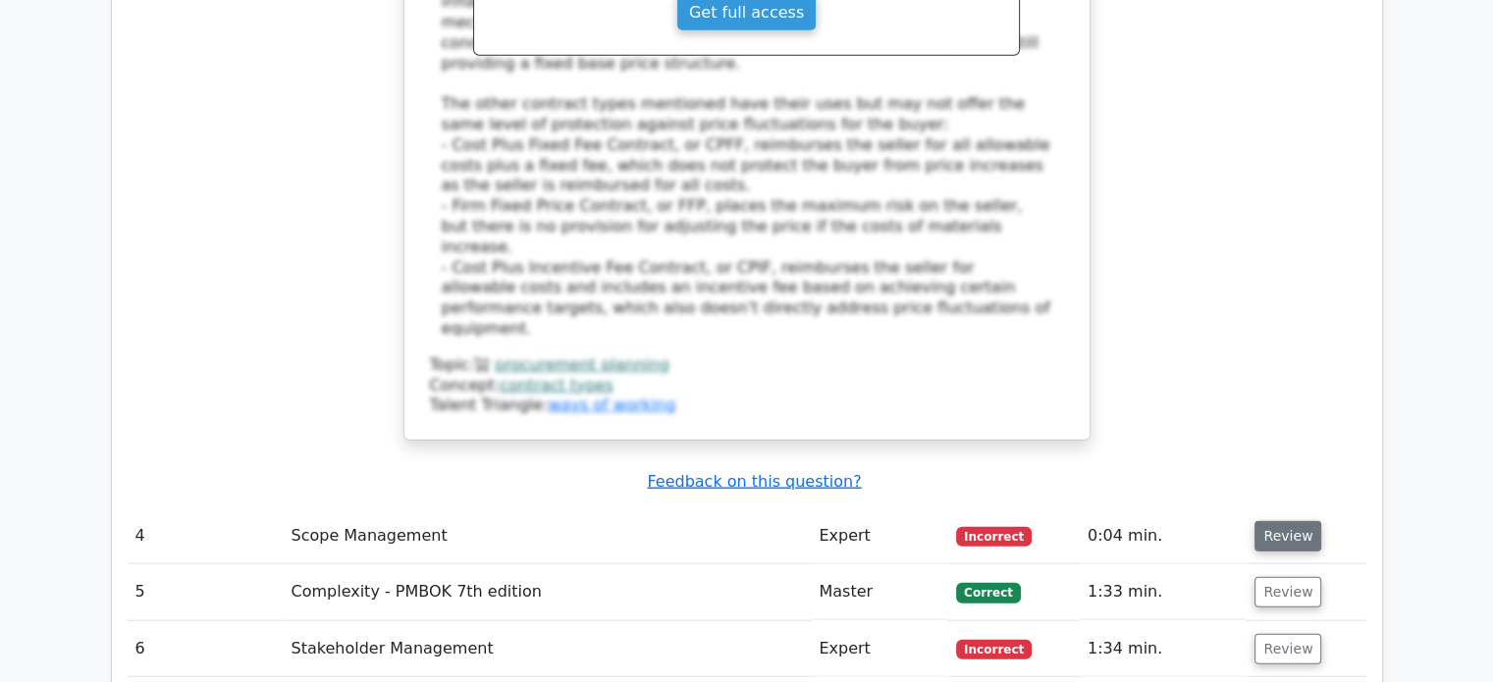
click at [1265, 521] on button "Review" at bounding box center [1288, 536] width 67 height 30
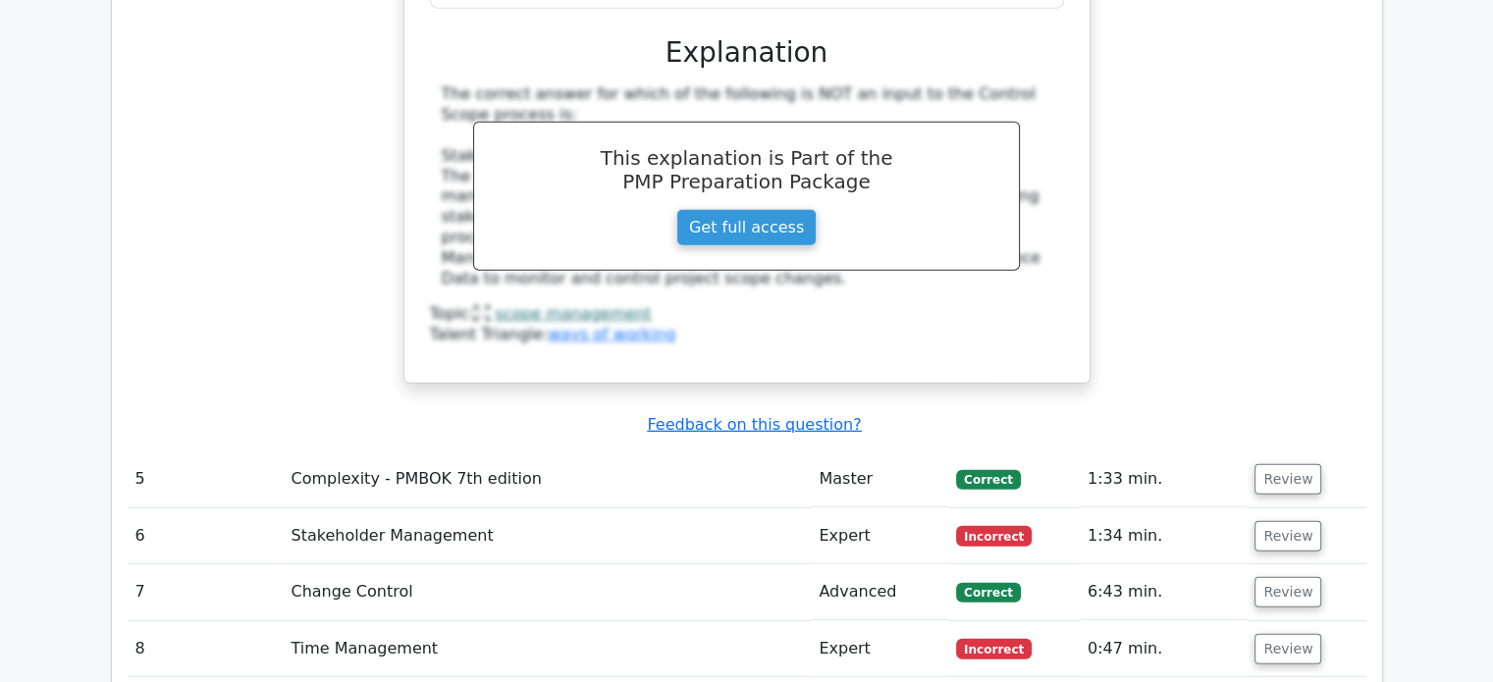
scroll to position [5792, 0]
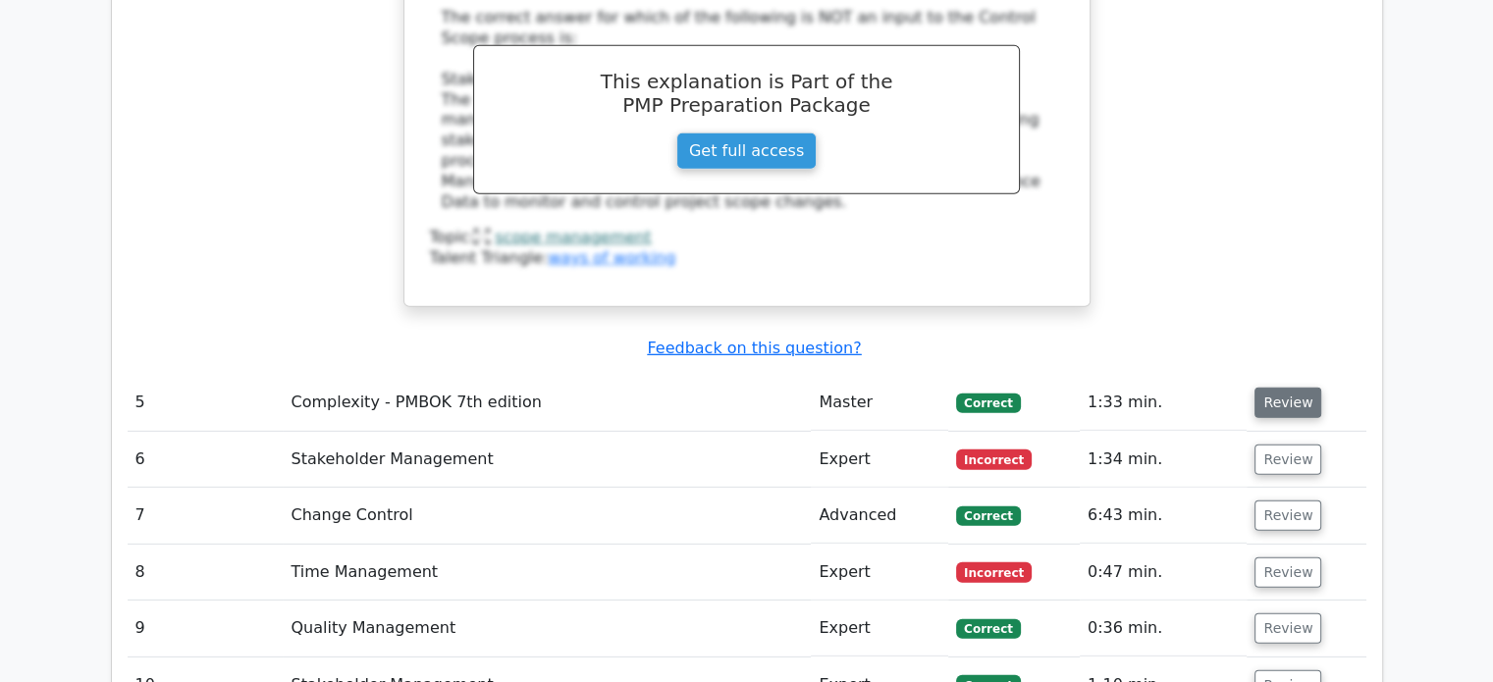
click at [1278, 388] on button "Review" at bounding box center [1288, 403] width 67 height 30
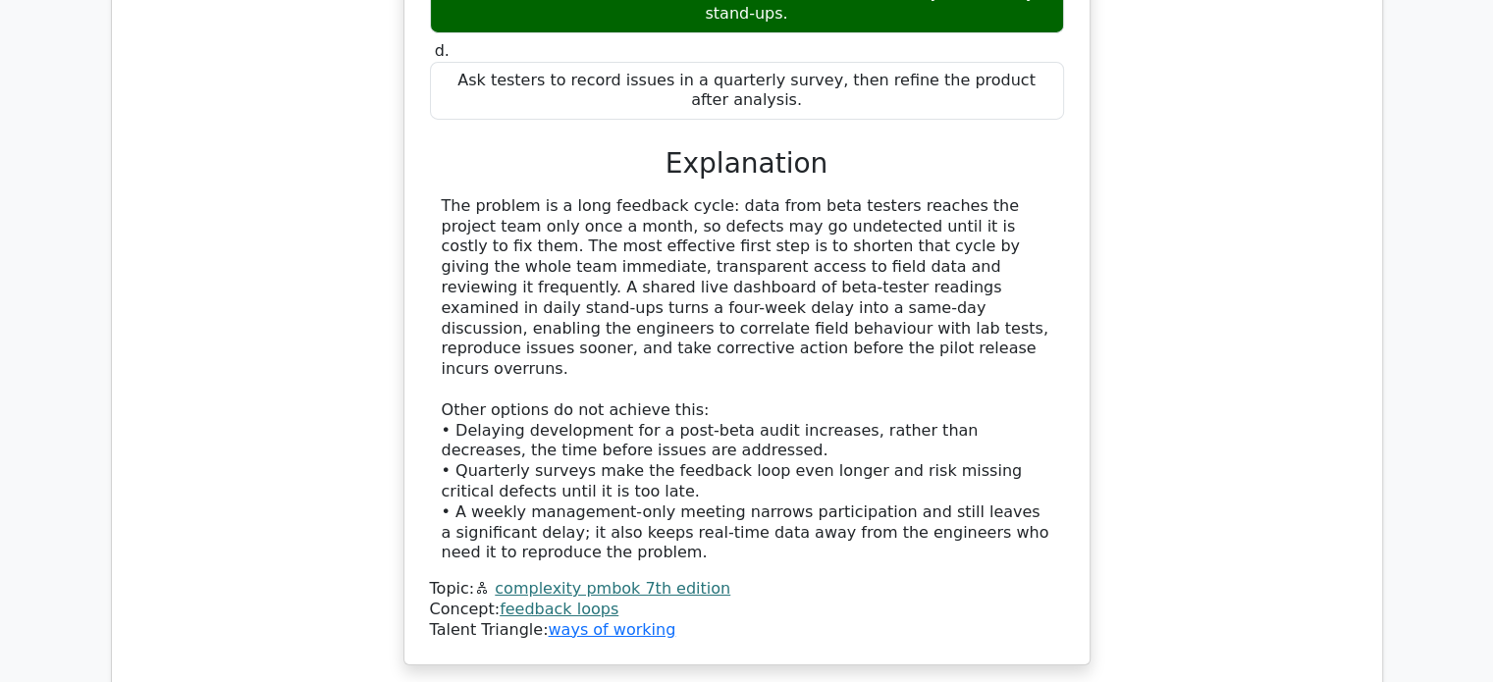
scroll to position [6774, 0]
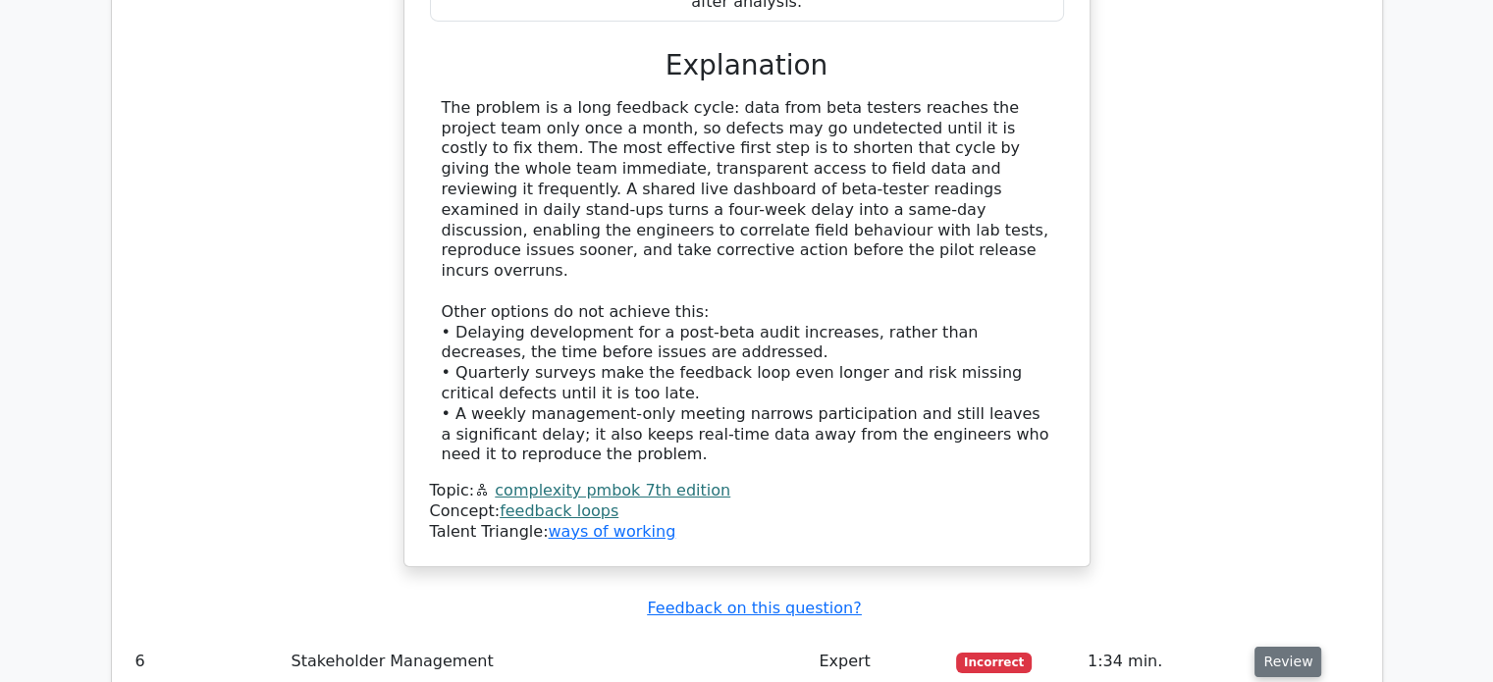
click at [1272, 647] on button "Review" at bounding box center [1288, 662] width 67 height 30
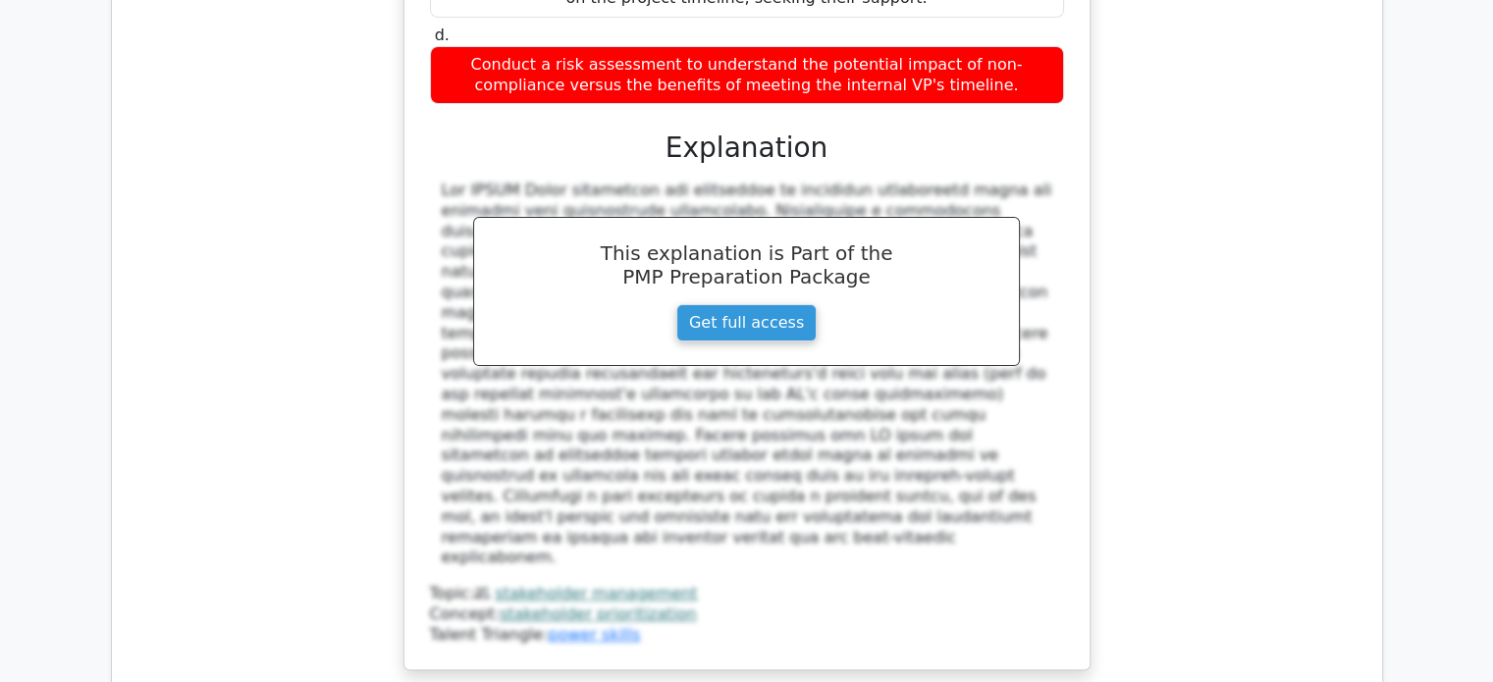
scroll to position [8050, 0]
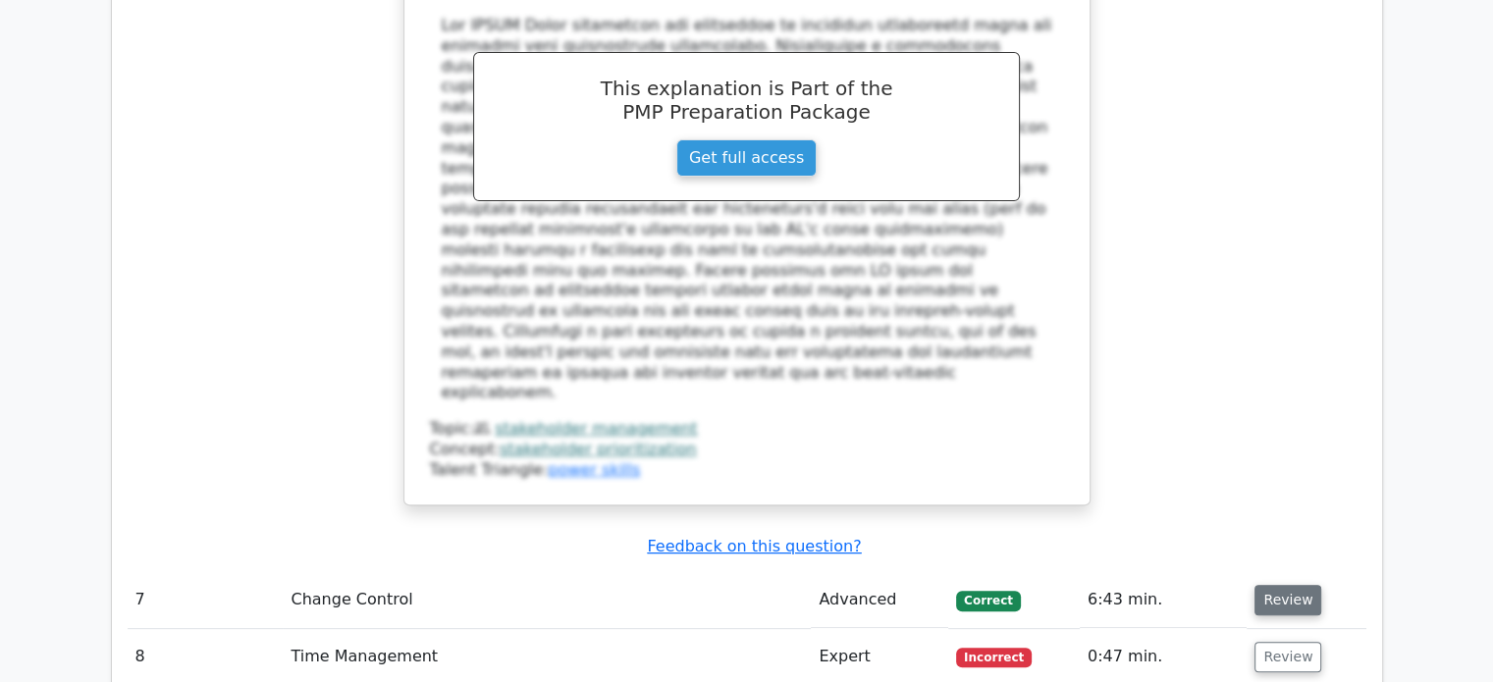
click at [1300, 585] on button "Review" at bounding box center [1288, 600] width 67 height 30
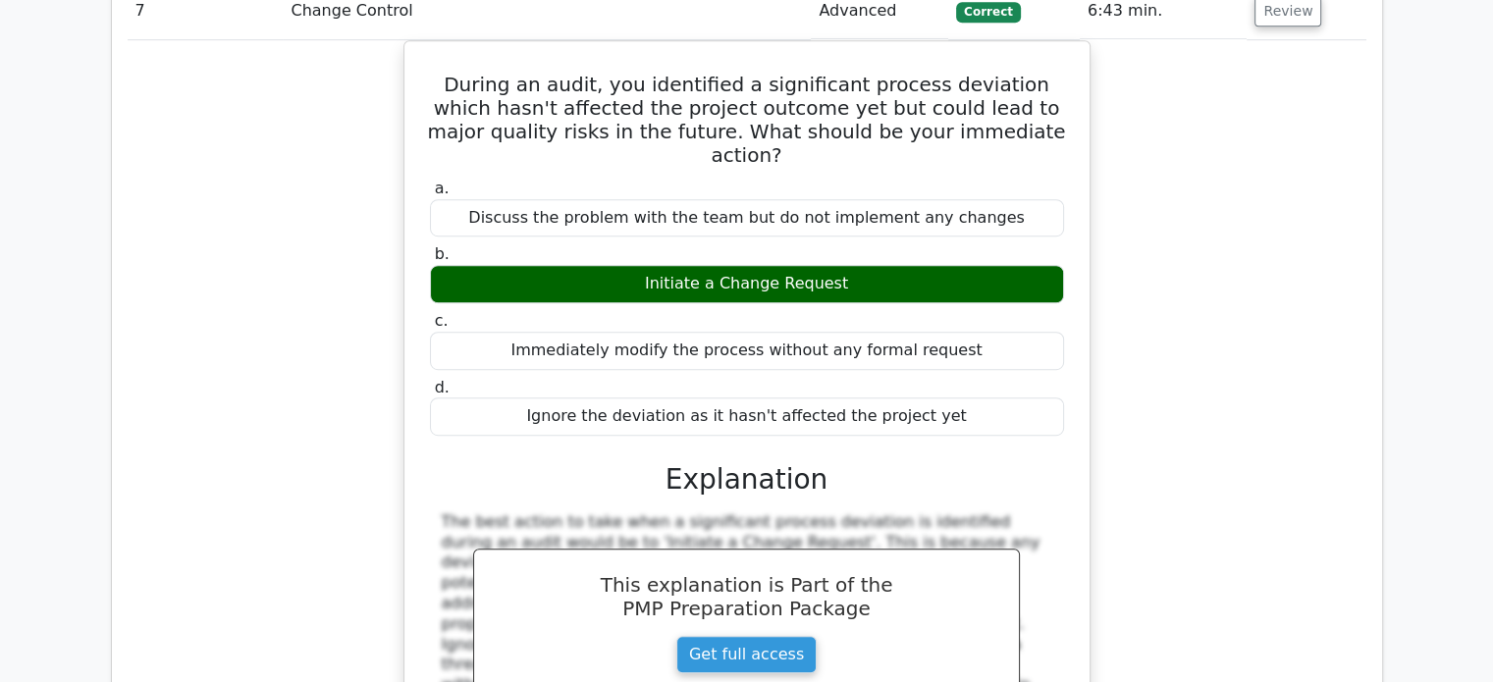
scroll to position [8835, 0]
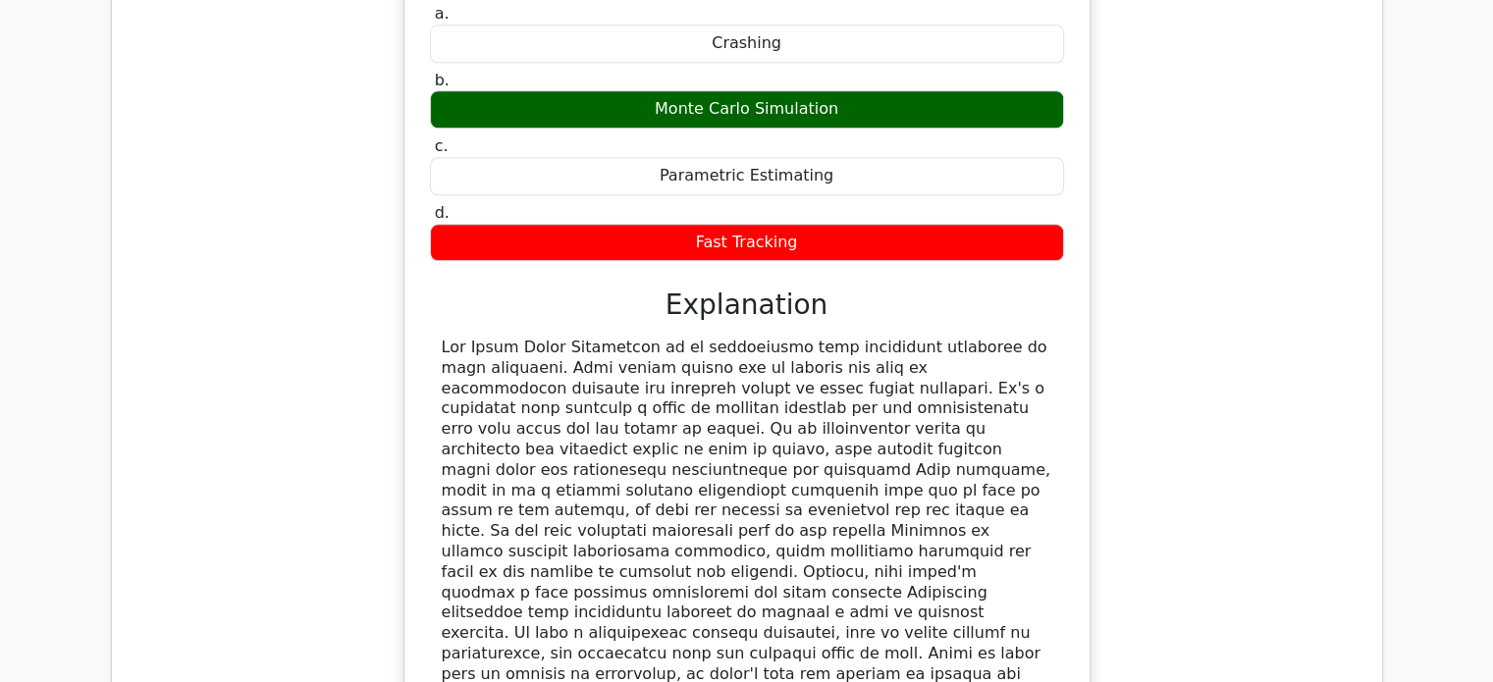
scroll to position [9817, 0]
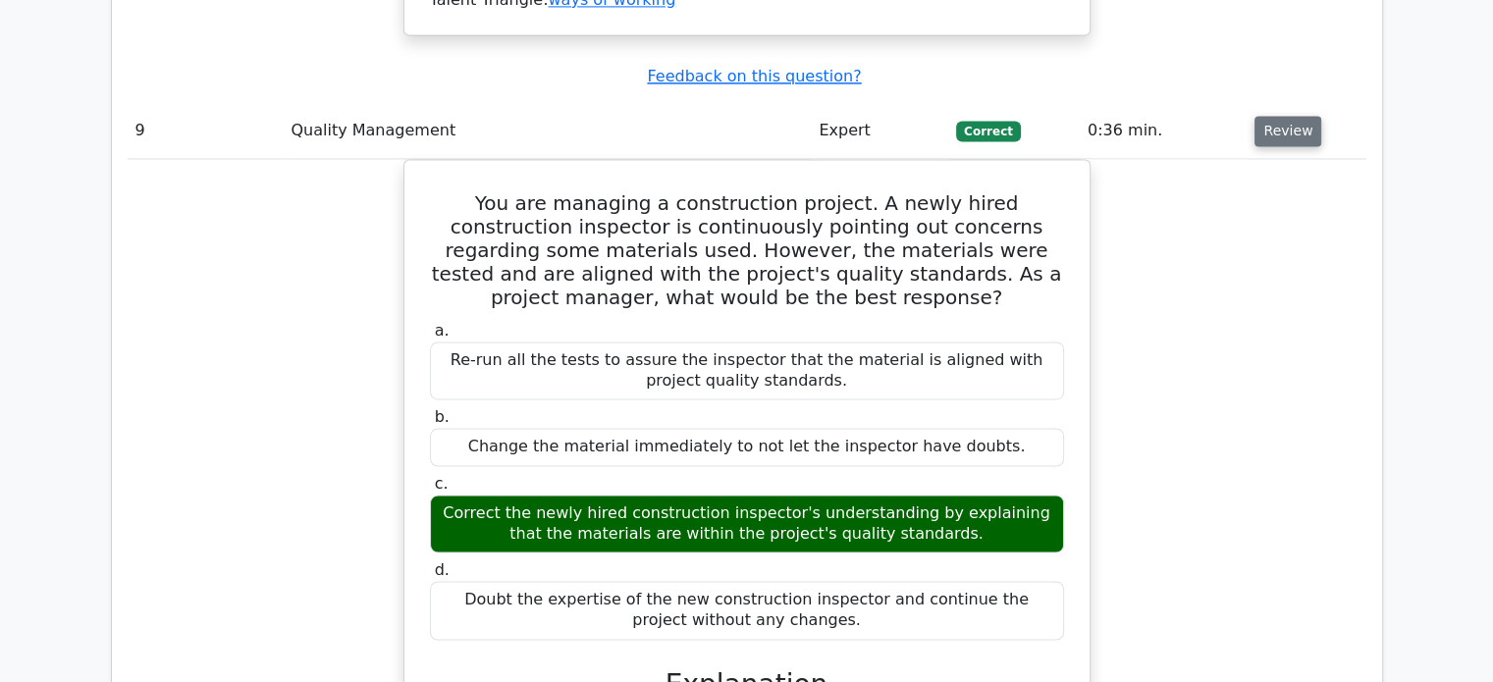
scroll to position [10897, 0]
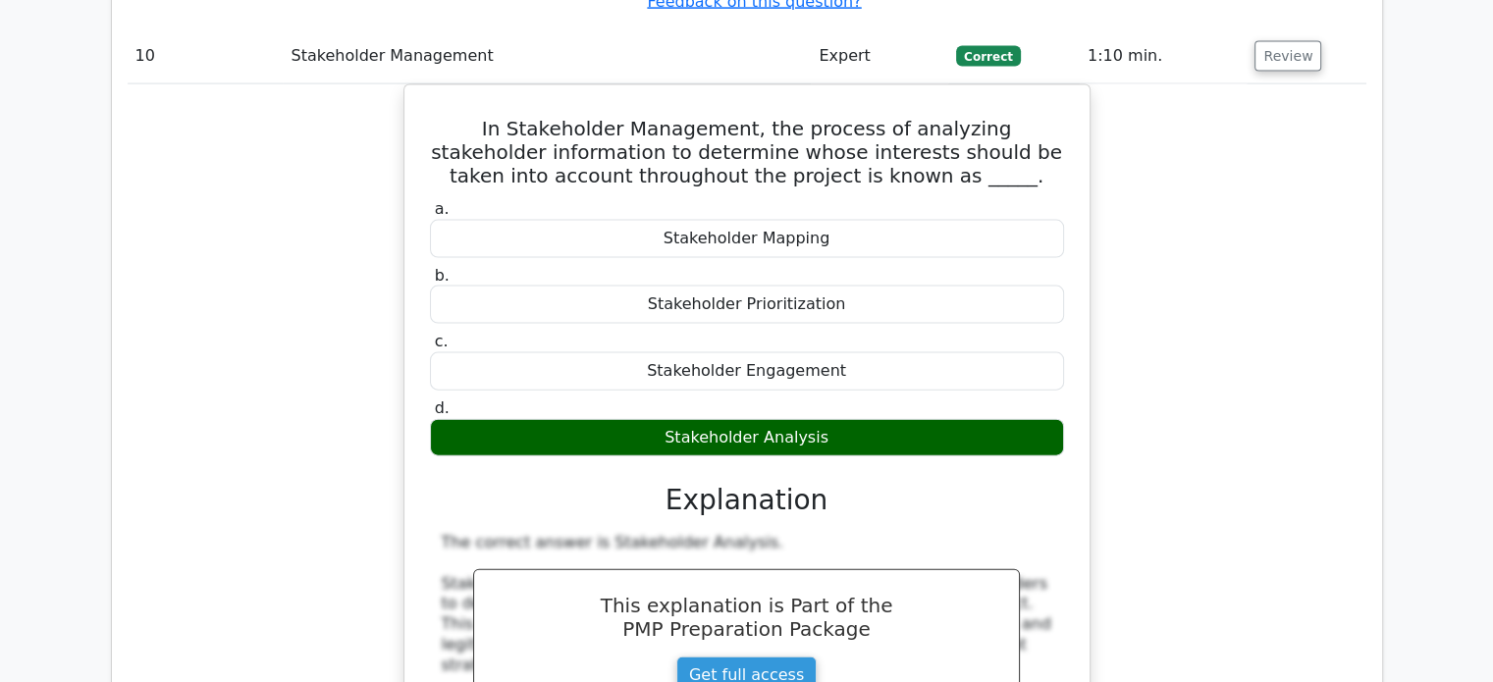
scroll to position [11879, 0]
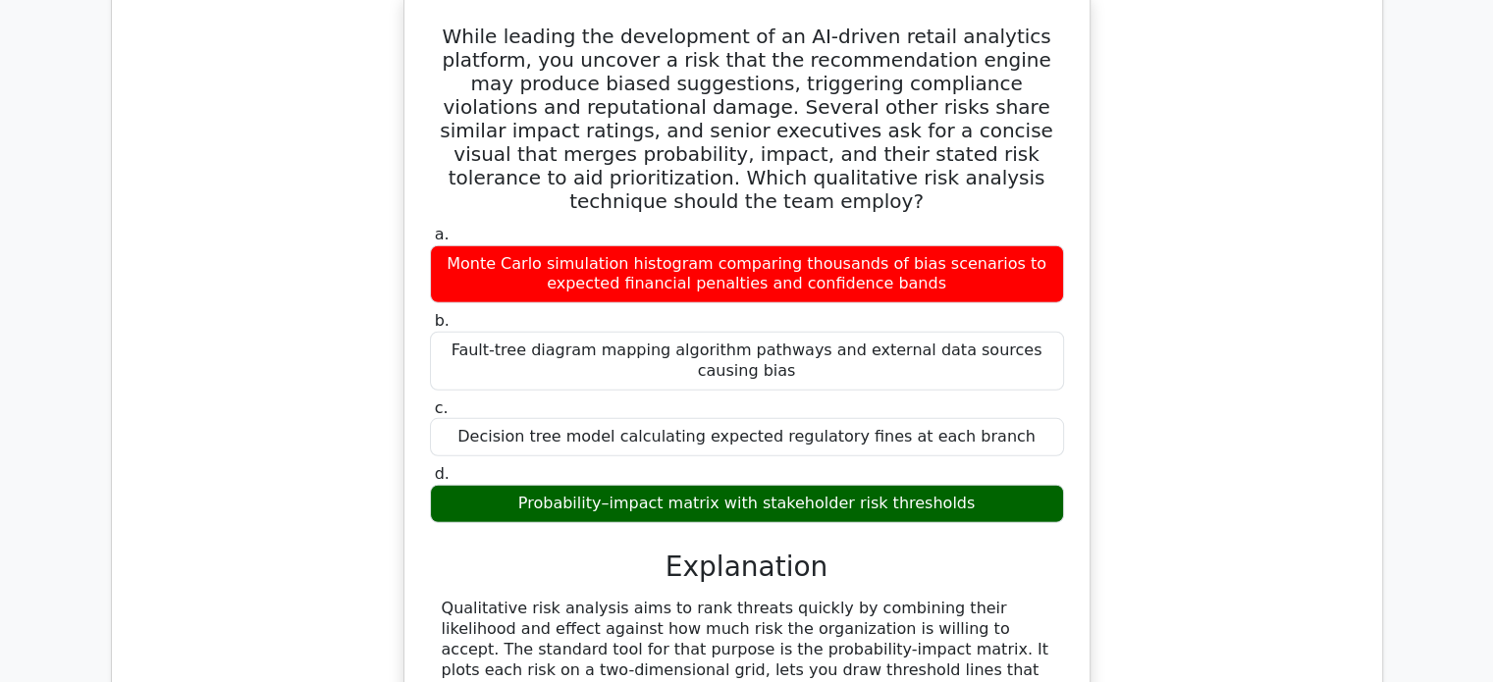
scroll to position [12959, 0]
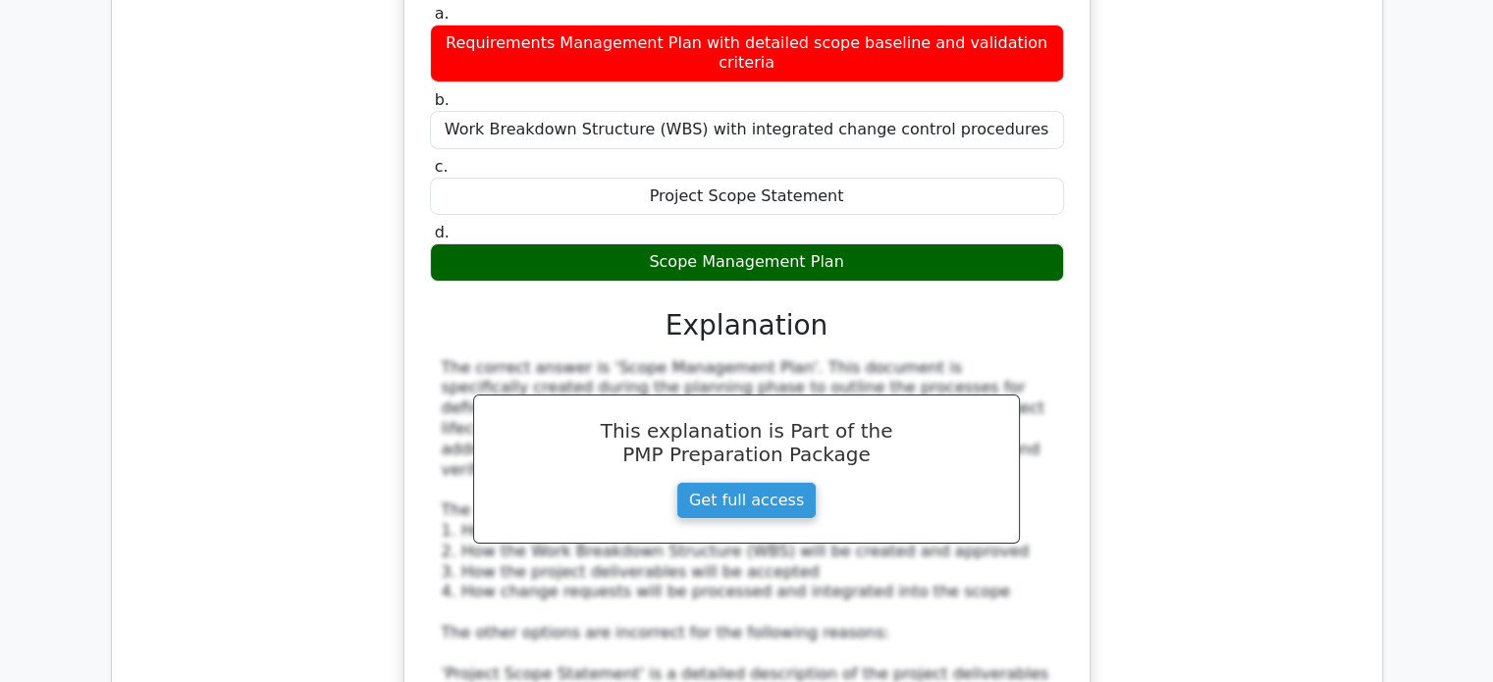
scroll to position [14235, 0]
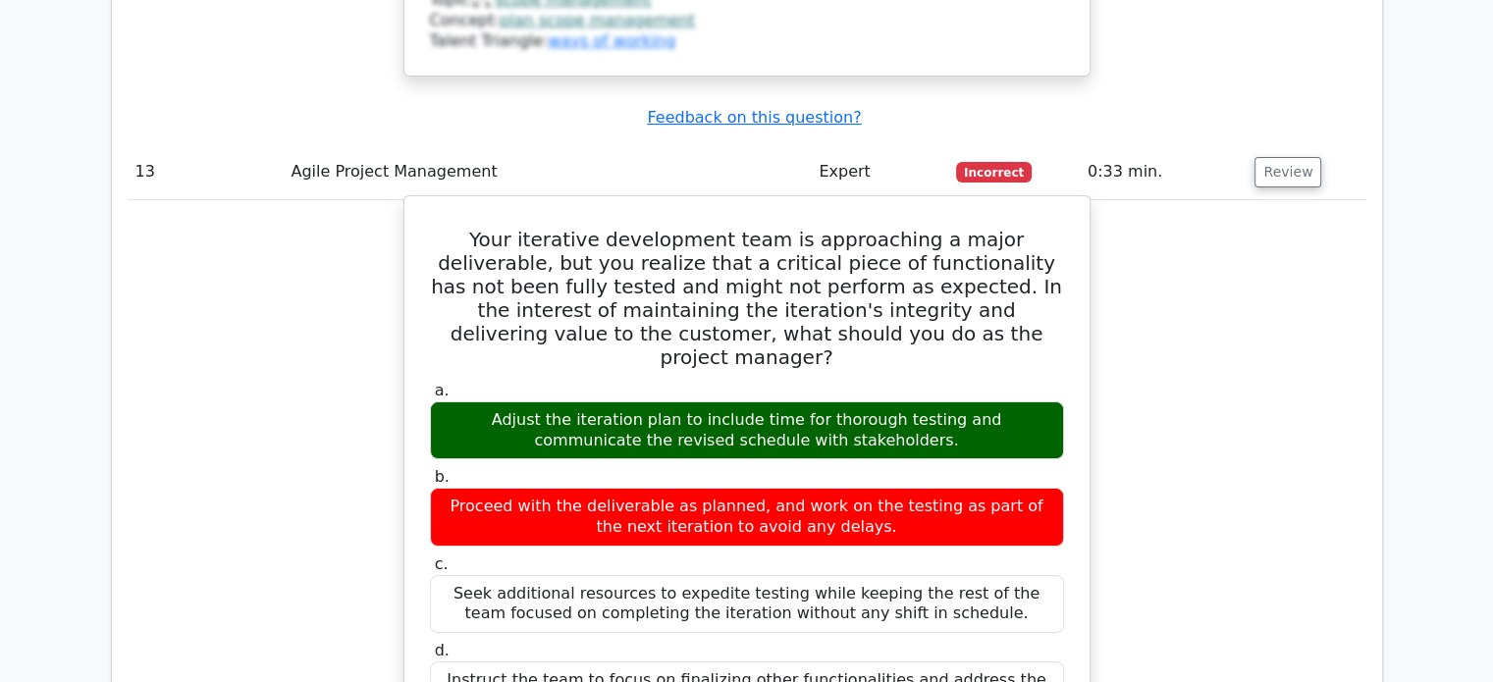
scroll to position [15315, 0]
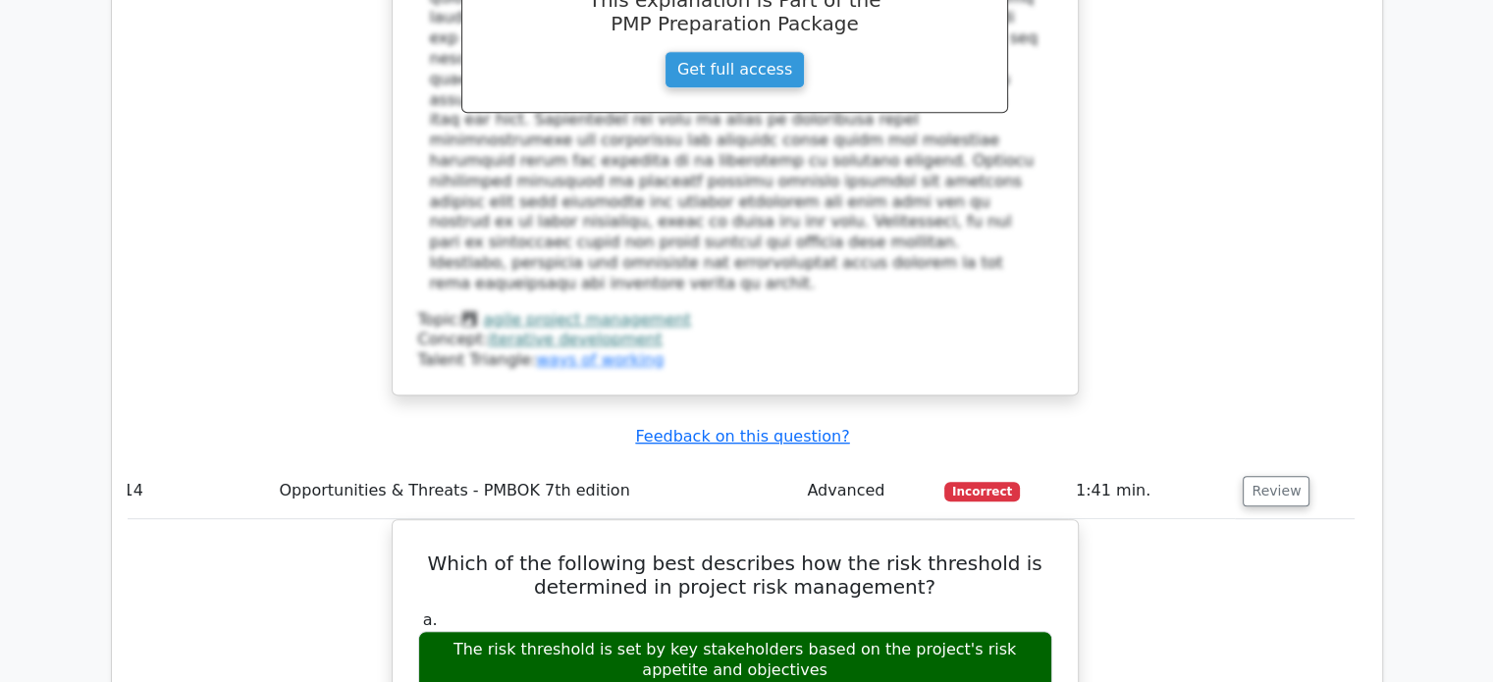
scroll to position [16198, 0]
